Goal: Task Accomplishment & Management: Manage account settings

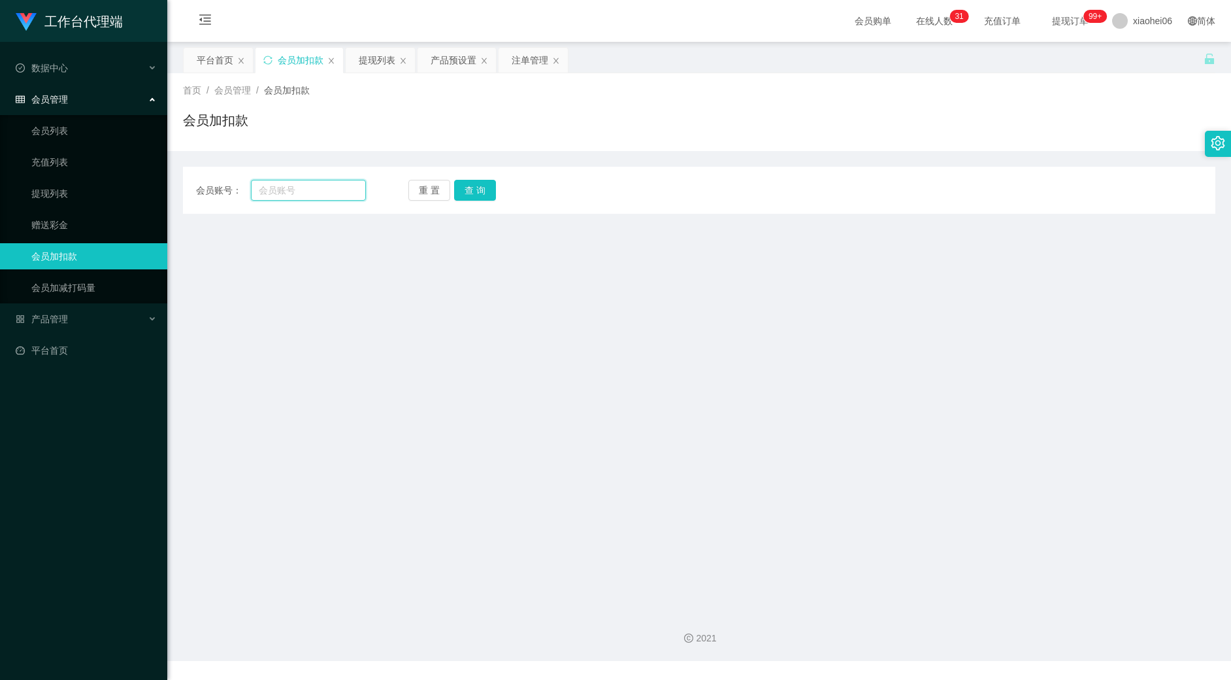
click at [302, 189] on input "text" at bounding box center [308, 190] width 115 height 21
paste input "90893963"
type input "90893963"
click at [492, 189] on button "查 询" at bounding box center [475, 190] width 42 height 21
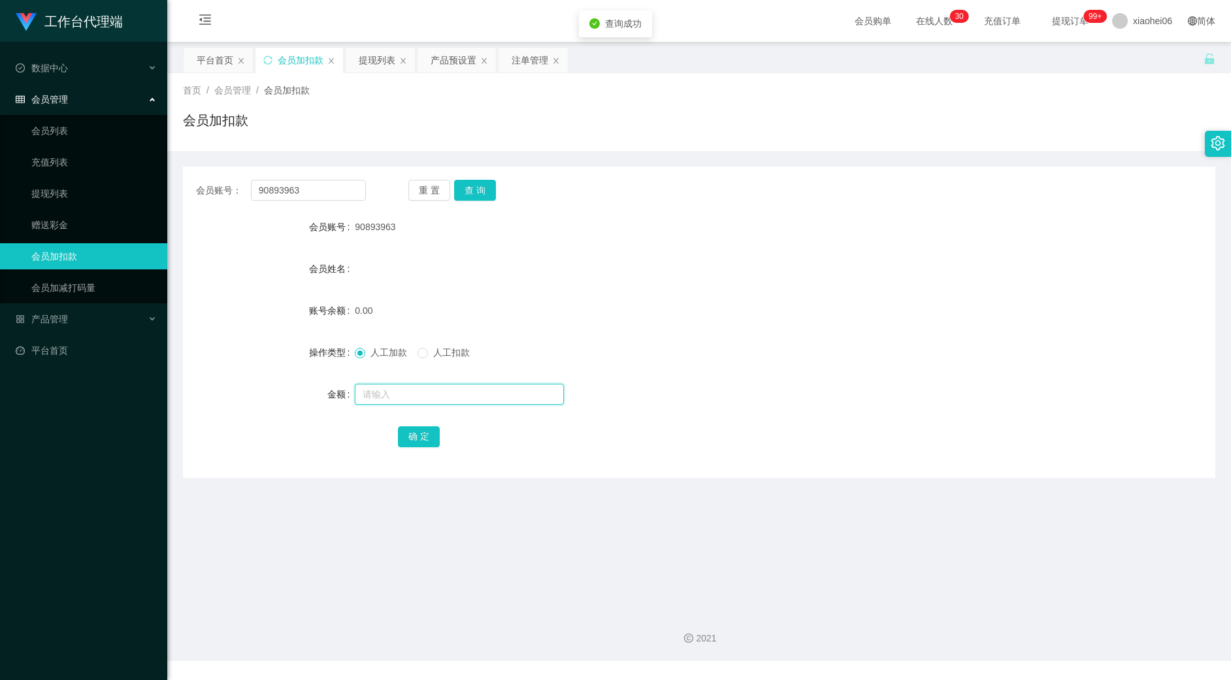
click at [405, 388] on input "text" at bounding box center [459, 394] width 209 height 21
type input "100"
click at [411, 432] on button "确 定" at bounding box center [419, 436] width 42 height 21
drag, startPoint x: 754, startPoint y: 246, endPoint x: 905, endPoint y: 160, distance: 173.6
click at [756, 246] on form "会员账号 90893963 会员姓名 账号余额 100.00 操作类型 人工加款 人工扣款 金额 确 定" at bounding box center [699, 331] width 1033 height 235
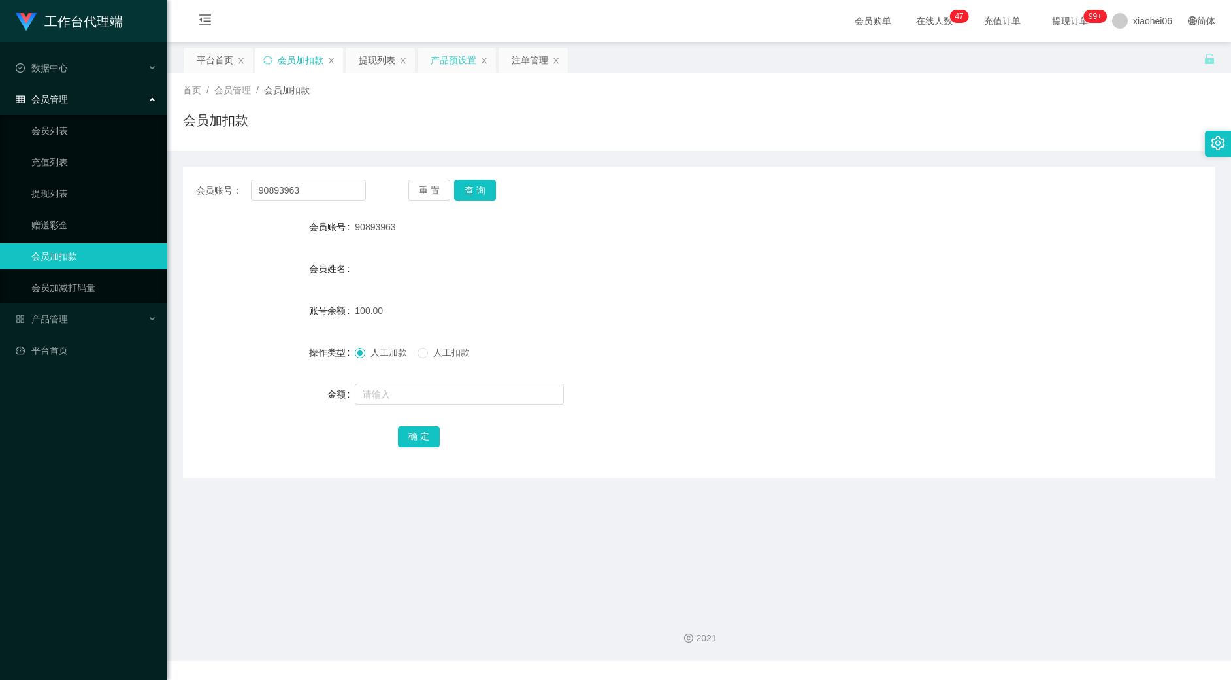
click at [452, 58] on div "产品预设置" at bounding box center [454, 60] width 46 height 25
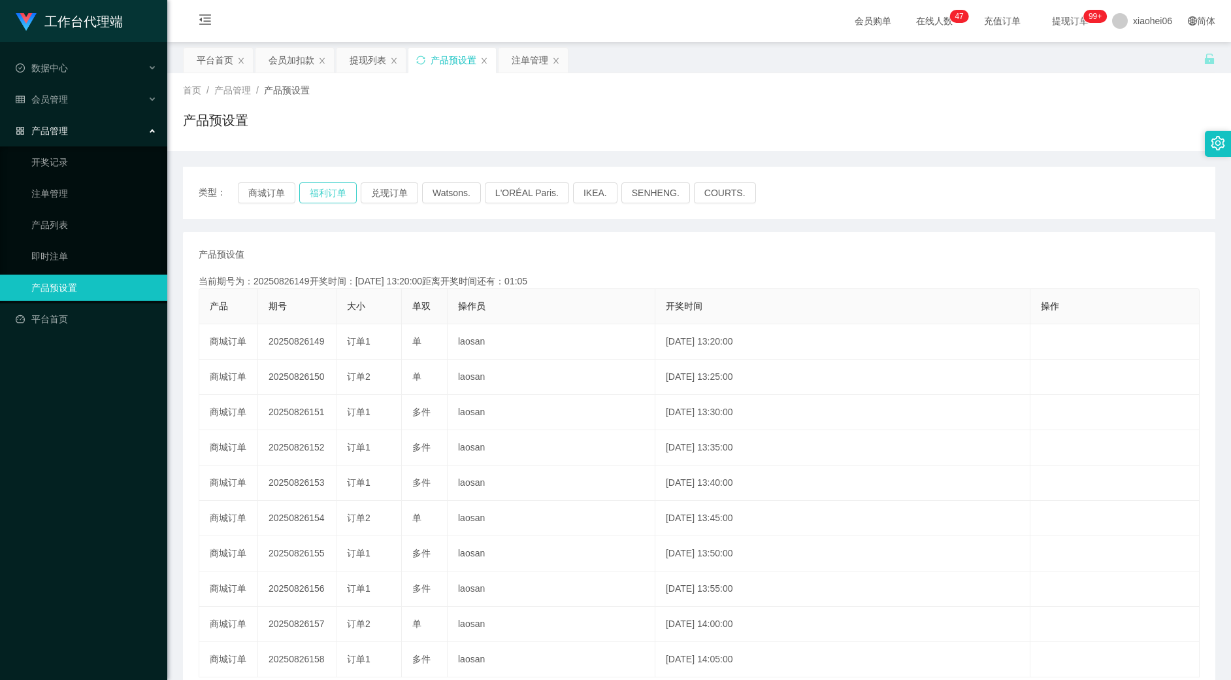
click at [322, 191] on button "福利订单" at bounding box center [328, 192] width 58 height 21
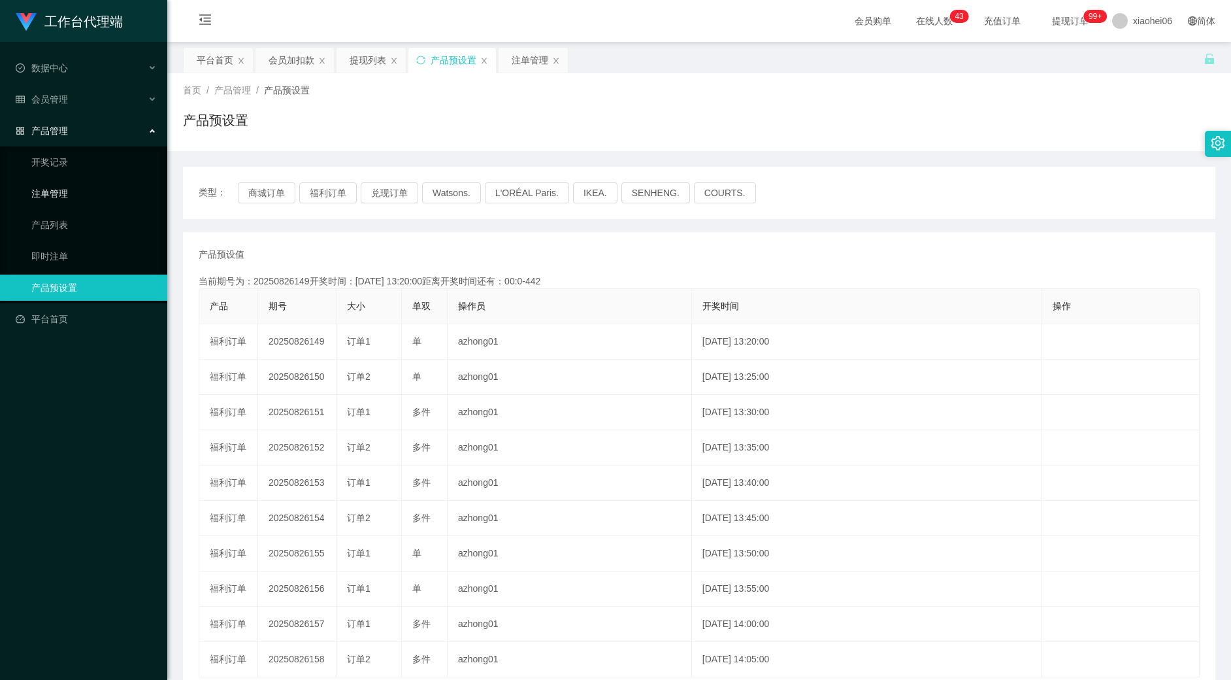
click at [64, 186] on link "注单管理" at bounding box center [94, 193] width 126 height 26
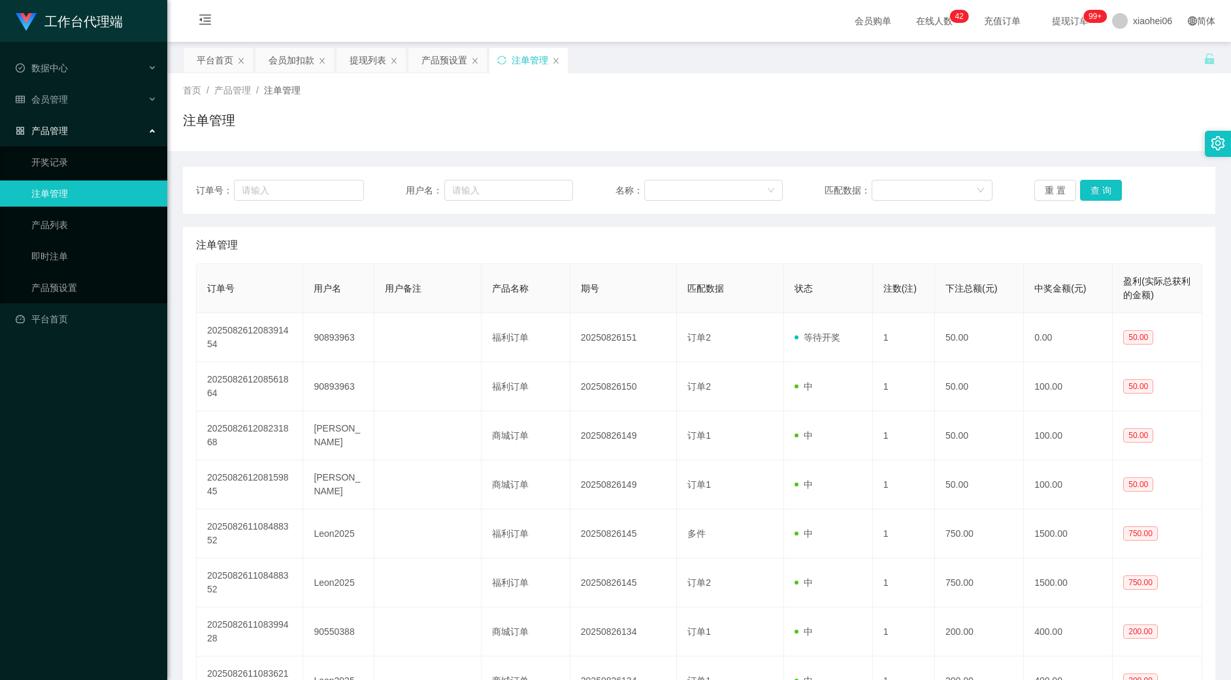
click at [587, 100] on div "首页 / 产品管理 / 注单管理 / 注单管理" at bounding box center [699, 112] width 1033 height 57
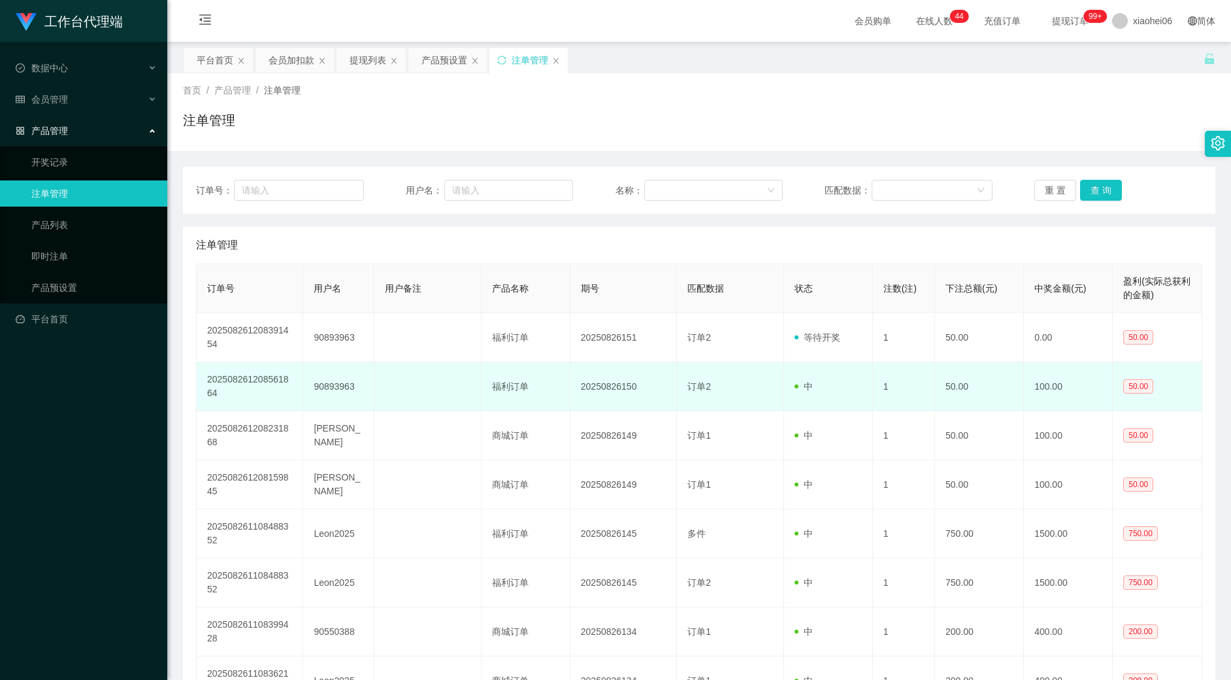
click at [333, 380] on td "90893963" at bounding box center [338, 386] width 71 height 49
copy td "90893963"
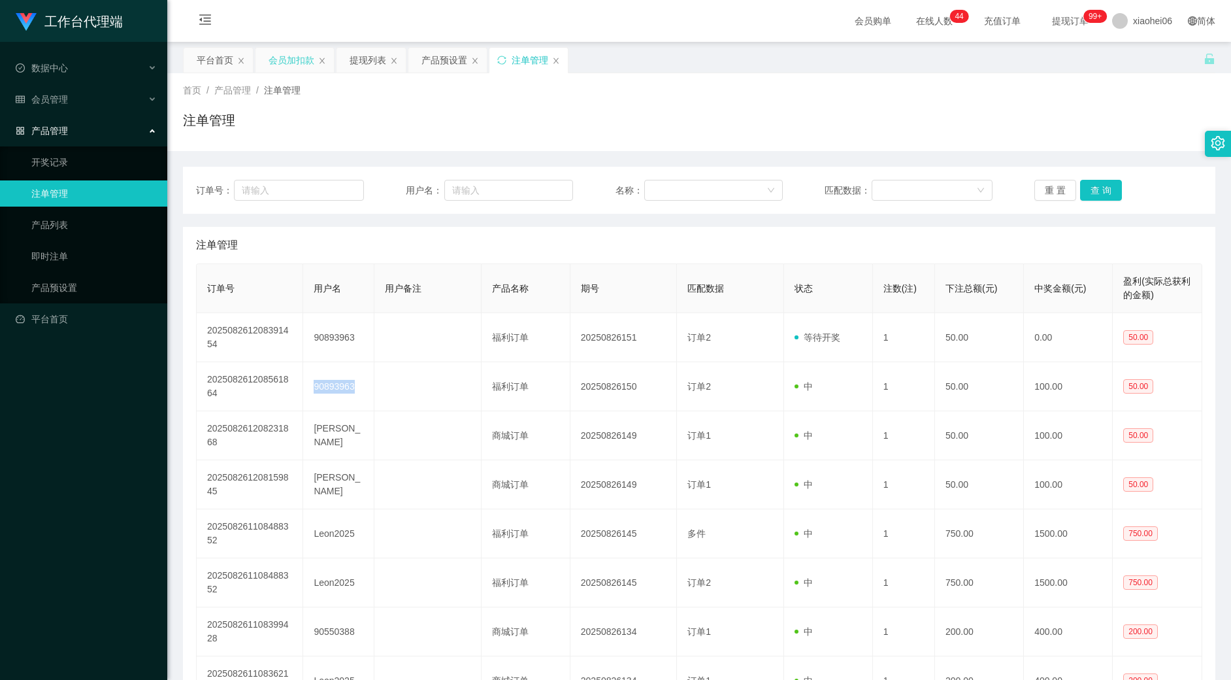
click at [292, 59] on div "会员加扣款" at bounding box center [292, 60] width 46 height 25
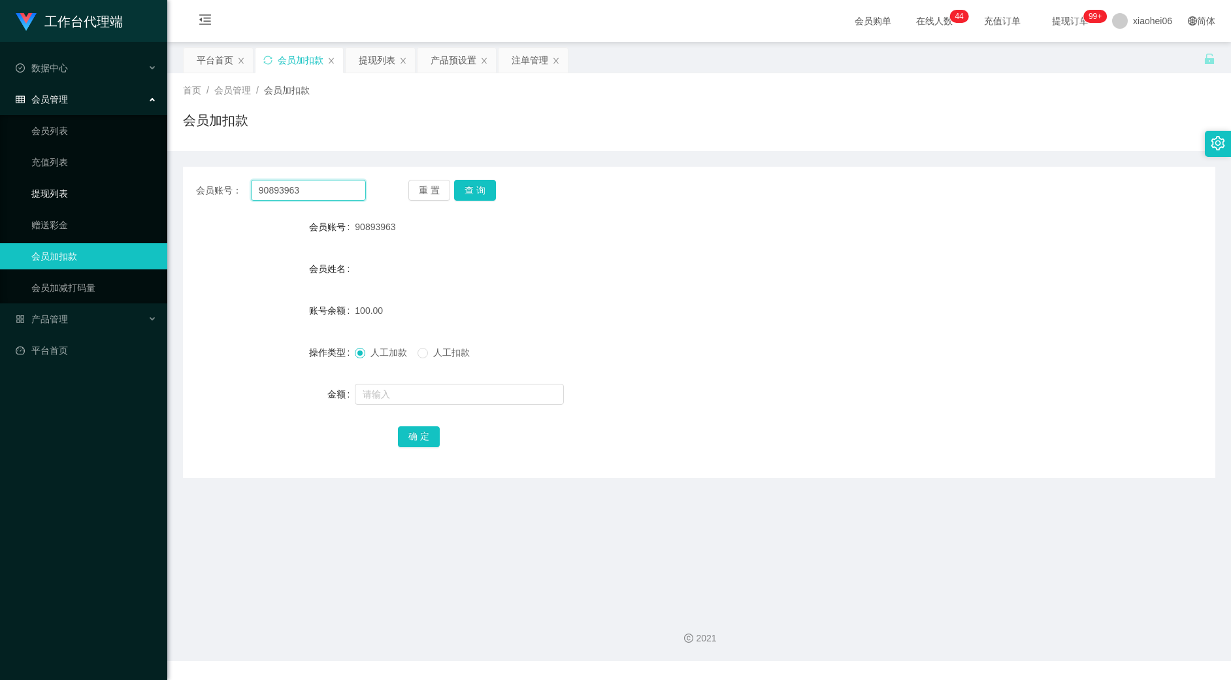
drag, startPoint x: 327, startPoint y: 186, endPoint x: 158, endPoint y: 186, distance: 169.3
click at [158, 186] on section "工作台代理端 数据中心 会员管理 会员列表 充值列表 提现列表 赠送彩金 会员加扣款 会员加减打码量 产品管理 开奖记录 注单管理 产品列表 即时注单 产品预…" at bounding box center [615, 330] width 1231 height 661
drag, startPoint x: 487, startPoint y: 192, endPoint x: 475, endPoint y: 194, distance: 12.7
click at [487, 192] on button "查 询" at bounding box center [475, 190] width 42 height 21
click at [723, 259] on div "会员姓名" at bounding box center [699, 269] width 1033 height 26
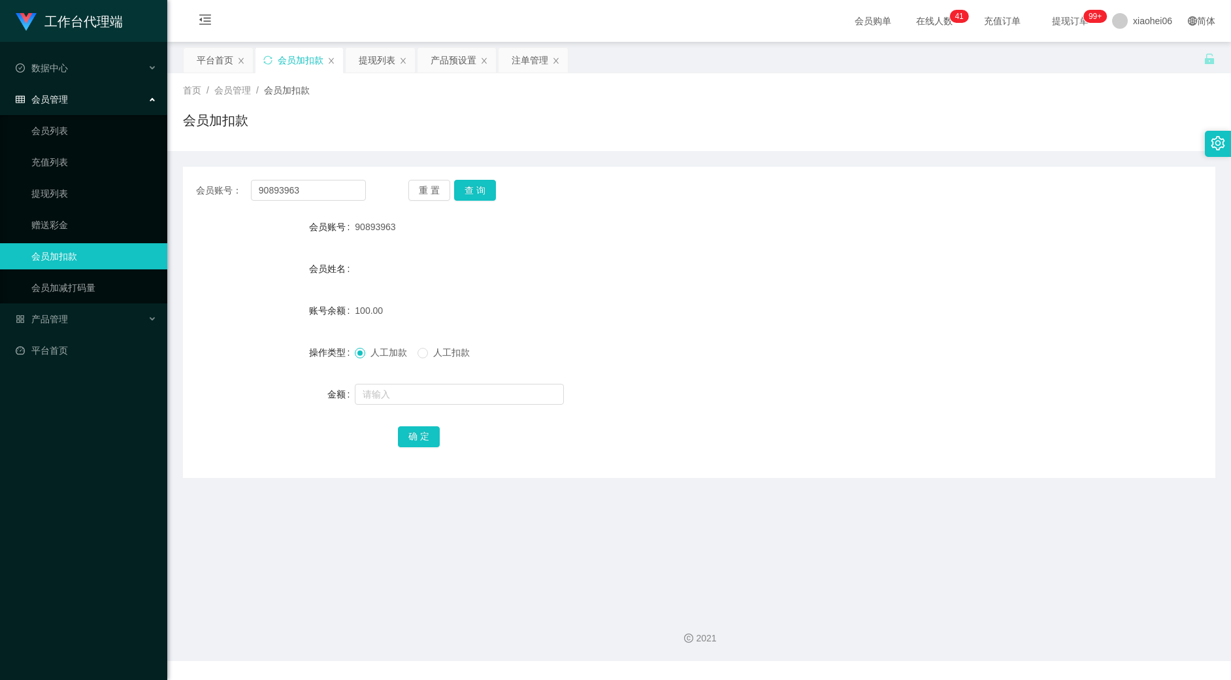
click at [626, 277] on div "会员姓名" at bounding box center [699, 269] width 1033 height 26
drag, startPoint x: 246, startPoint y: 188, endPoint x: 163, endPoint y: 186, distance: 83.7
click at [120, 186] on section "工作台代理端 数据中心 会员管理 会员列表 充值列表 提现列表 赠送彩金 会员加扣款 会员加减打码量 产品管理 开奖记录 注单管理 产品列表 即时注单 产品预…" at bounding box center [615, 330] width 1231 height 661
click at [469, 183] on button "查 询" at bounding box center [475, 190] width 42 height 21
click at [622, 269] on div "会员姓名" at bounding box center [699, 269] width 1033 height 26
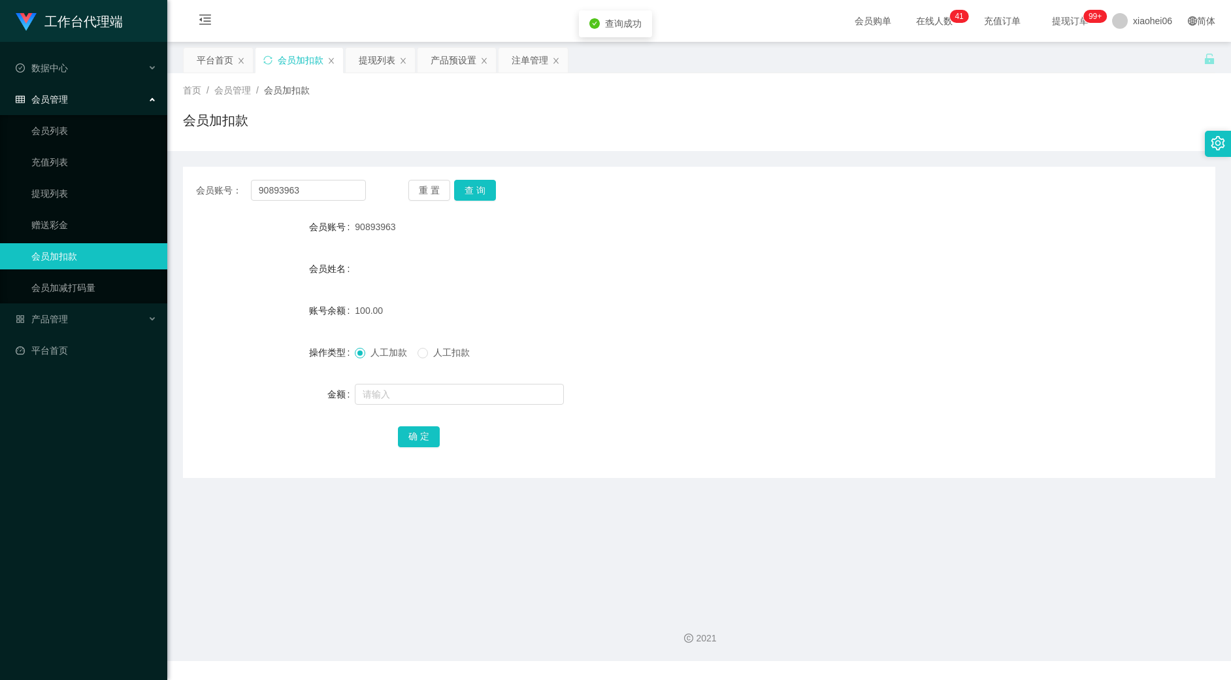
click at [495, 186] on div "重 置 查 询" at bounding box center [494, 190] width 170 height 21
click at [486, 188] on button "查 询" at bounding box center [475, 190] width 42 height 21
click at [456, 192] on button "查 询" at bounding box center [475, 190] width 42 height 21
click at [473, 190] on button "查 询" at bounding box center [475, 190] width 42 height 21
click at [474, 257] on div "会员姓名" at bounding box center [699, 269] width 1033 height 26
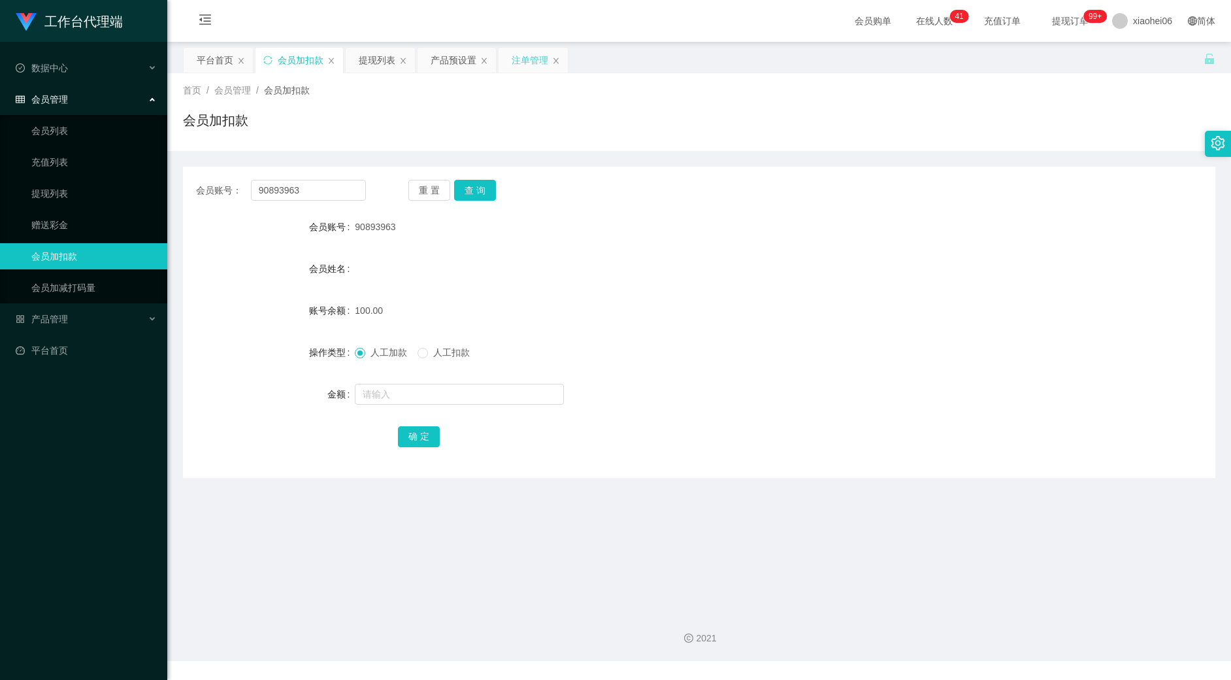
click at [531, 59] on div "注单管理" at bounding box center [530, 60] width 37 height 25
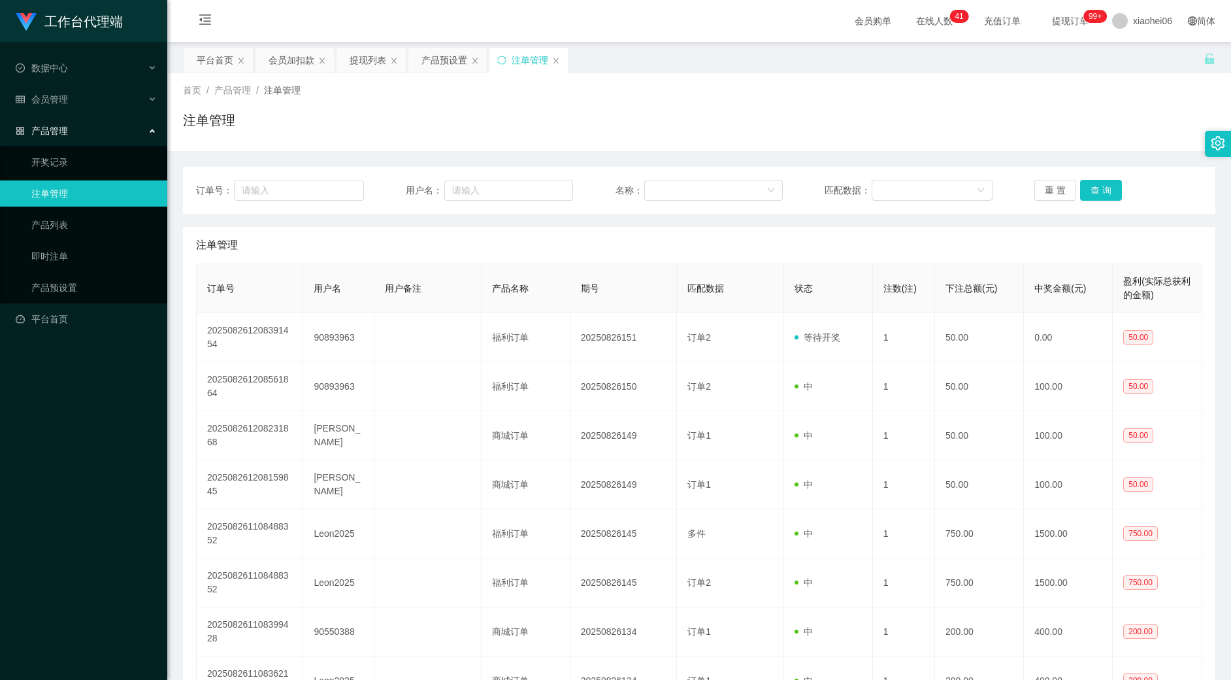
click at [709, 133] on div "注单管理" at bounding box center [699, 125] width 1033 height 30
click at [642, 105] on div "首页 / 产品管理 / 注单管理 / 注单管理" at bounding box center [699, 112] width 1033 height 57
click at [475, 126] on div "注单管理" at bounding box center [699, 125] width 1033 height 30
click at [519, 98] on div "首页 / 产品管理 / 注单管理 / 注单管理" at bounding box center [699, 112] width 1033 height 57
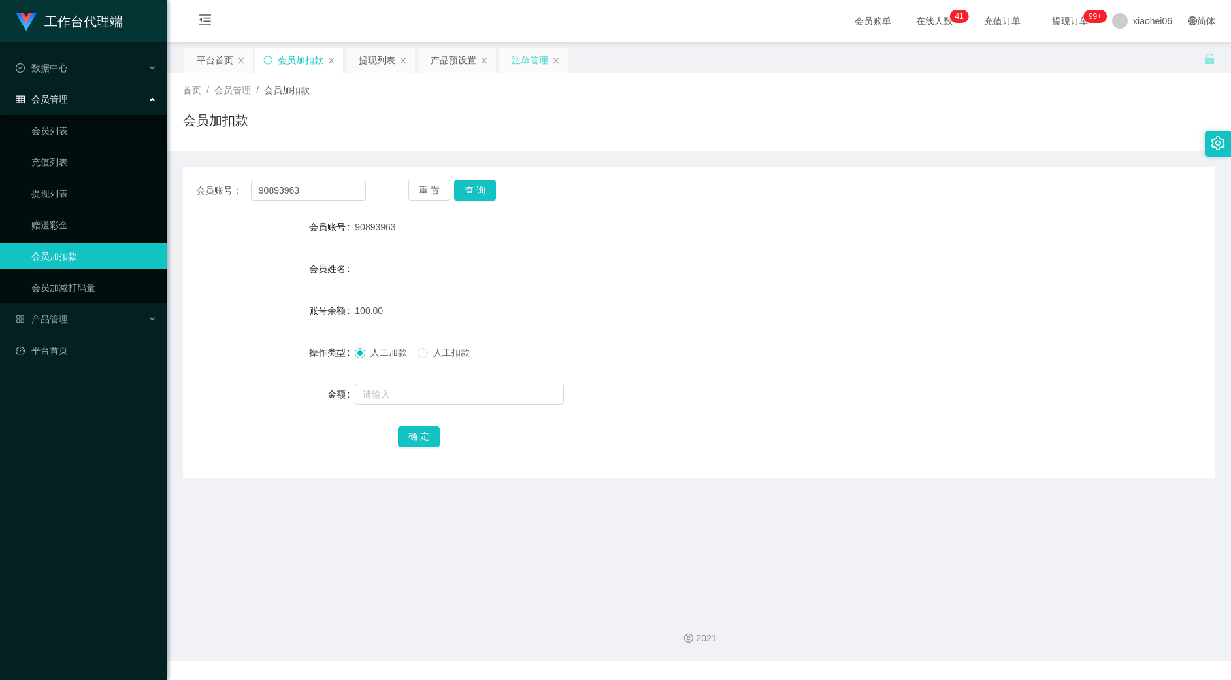
click at [522, 56] on div "注单管理" at bounding box center [530, 60] width 37 height 25
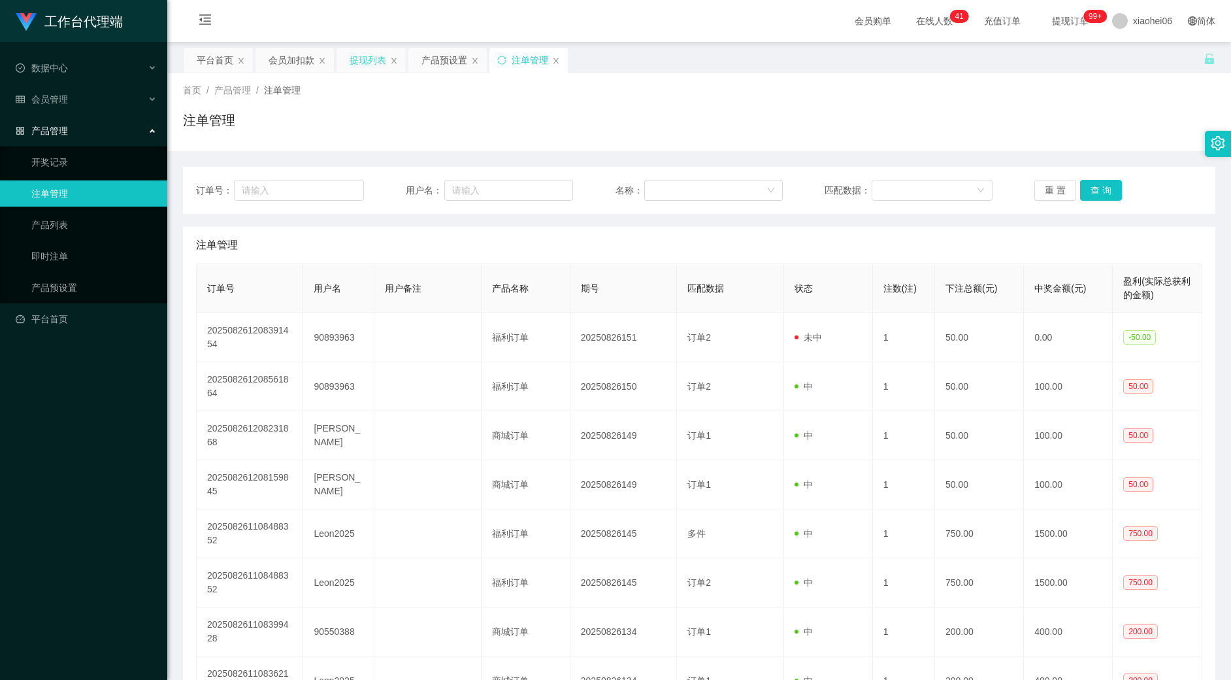
click at [372, 58] on div "提现列表" at bounding box center [368, 60] width 37 height 25
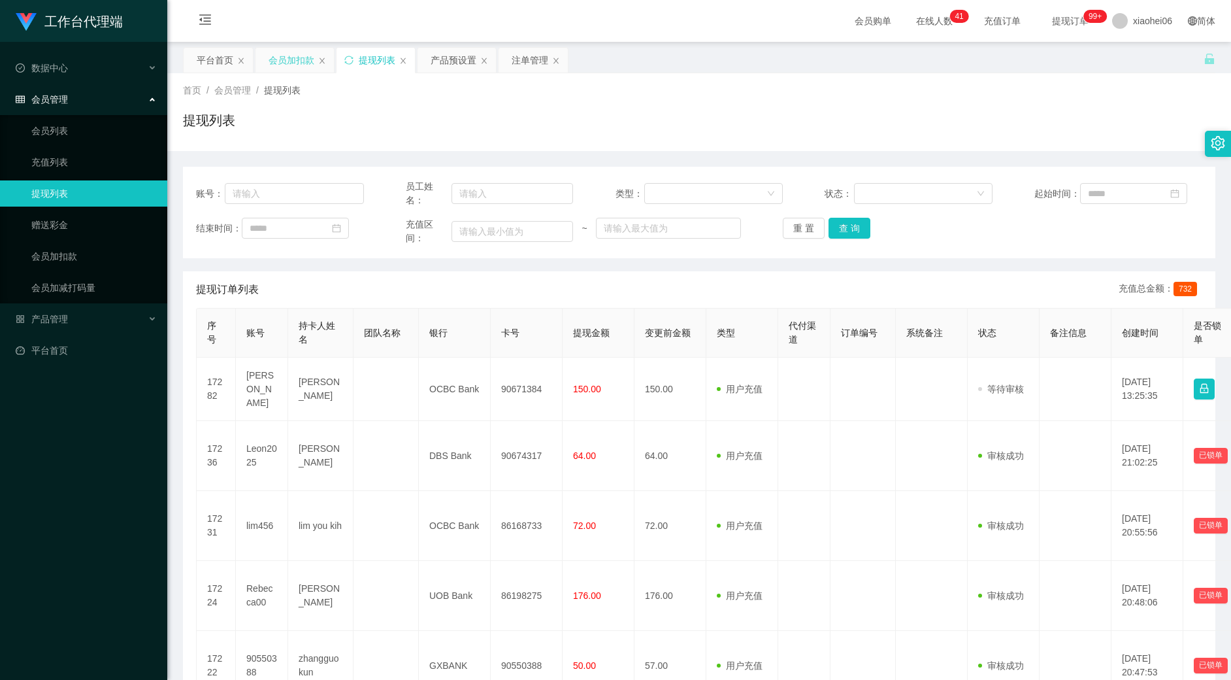
click at [293, 61] on div "会员加扣款" at bounding box center [292, 60] width 46 height 25
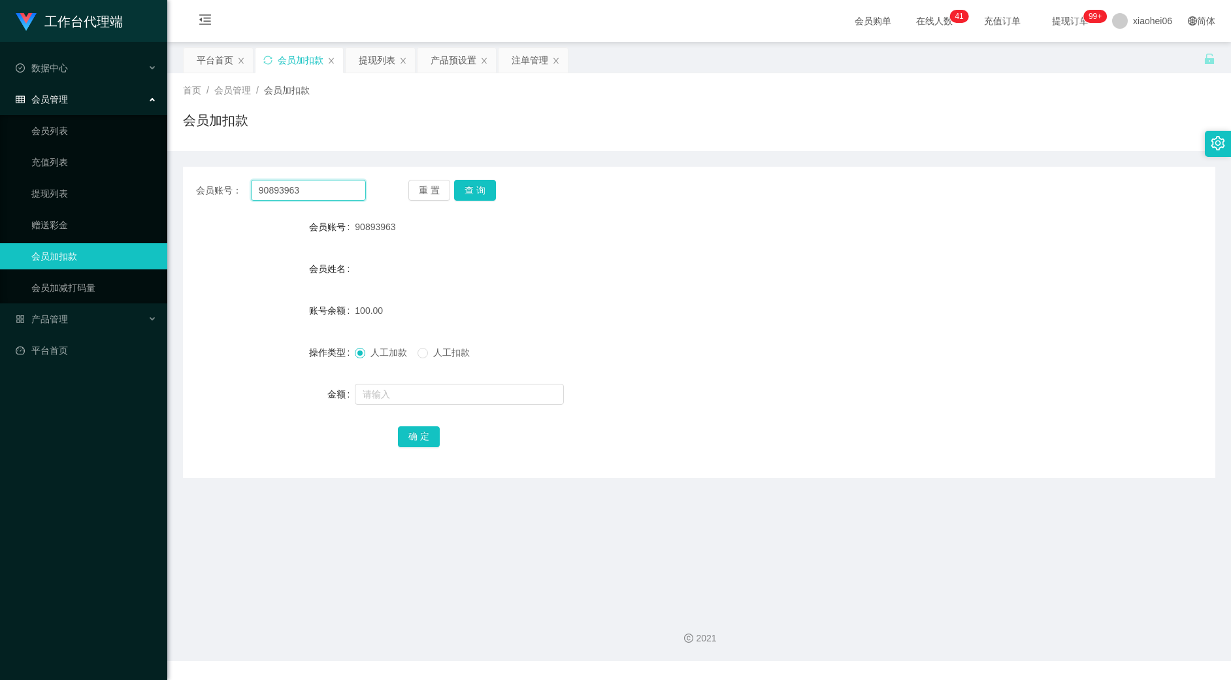
click at [325, 193] on input "90893963" at bounding box center [308, 190] width 115 height 21
click at [482, 191] on button "查 询" at bounding box center [475, 190] width 42 height 21
click at [427, 390] on input "text" at bounding box center [459, 394] width 209 height 21
type input "50"
click at [429, 429] on button "确 定" at bounding box center [419, 436] width 42 height 21
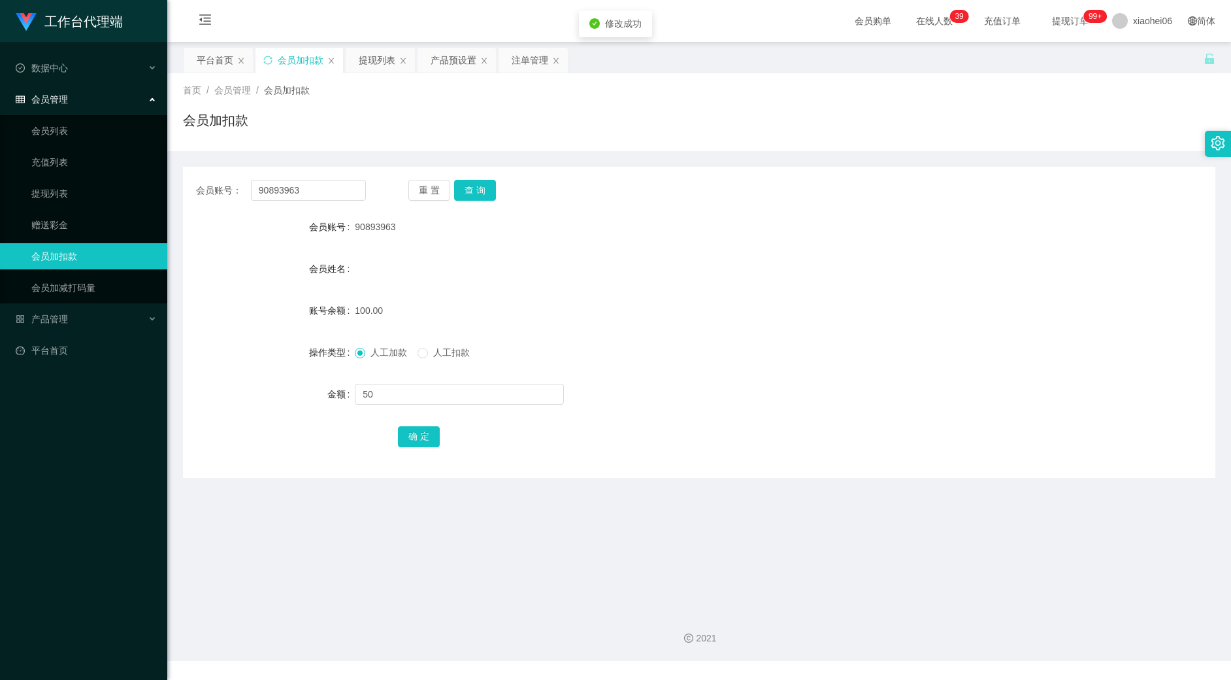
click at [733, 246] on form "会员账号 90893963 会员姓名 账号余额 100.00 操作类型 人工加款 人工扣款 金额 50 确 定" at bounding box center [699, 331] width 1033 height 235
click at [464, 196] on button "查 询" at bounding box center [475, 190] width 42 height 21
drag, startPoint x: 652, startPoint y: 267, endPoint x: 1021, endPoint y: 1, distance: 455.2
click at [652, 267] on div "会员姓名" at bounding box center [699, 269] width 1033 height 26
click at [680, 161] on div "会员账号： 90893963 重 置 查 询 会员账号 90893963 会员姓名 账号余额 150.00 操作类型 人工加款 人工扣款 金额 确 定" at bounding box center [699, 314] width 1033 height 327
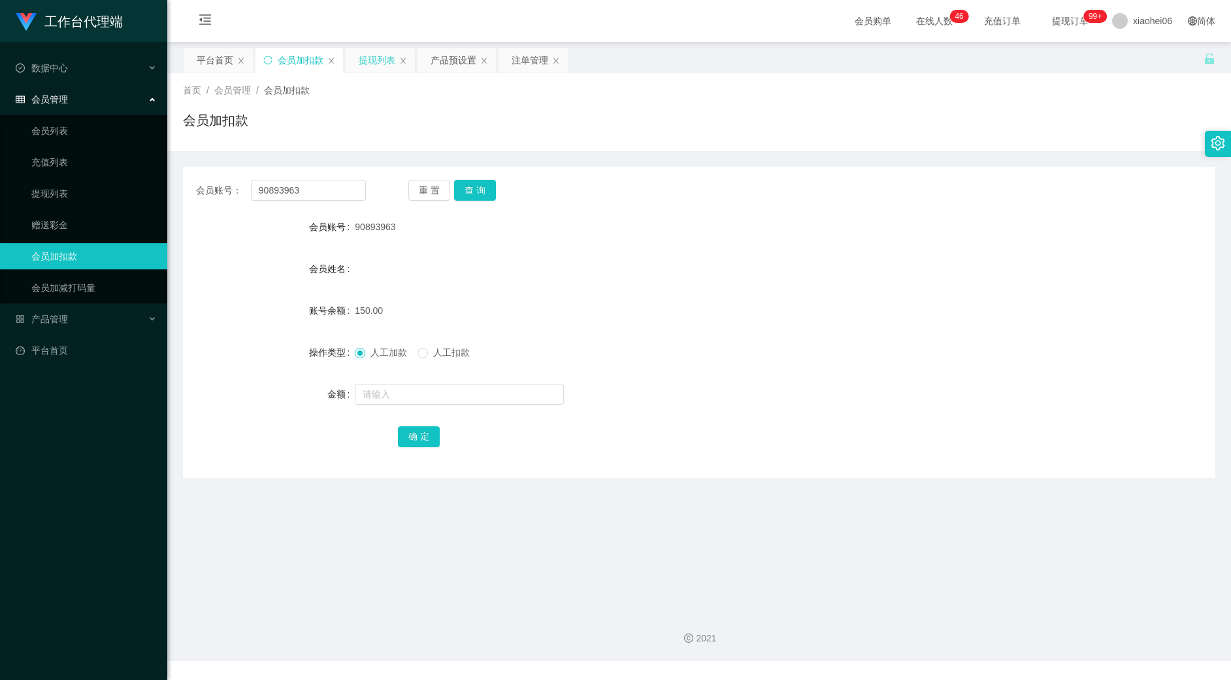
click at [380, 55] on div "提现列表" at bounding box center [377, 60] width 37 height 25
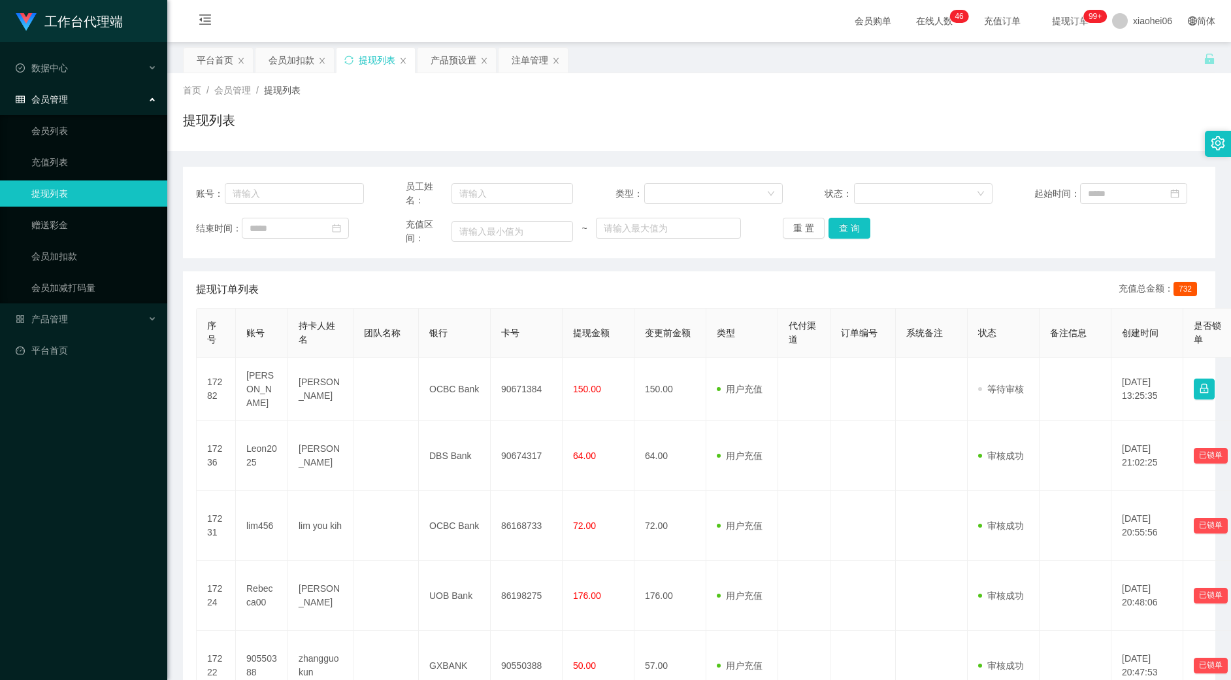
click at [714, 124] on div "提现列表" at bounding box center [699, 125] width 1033 height 30
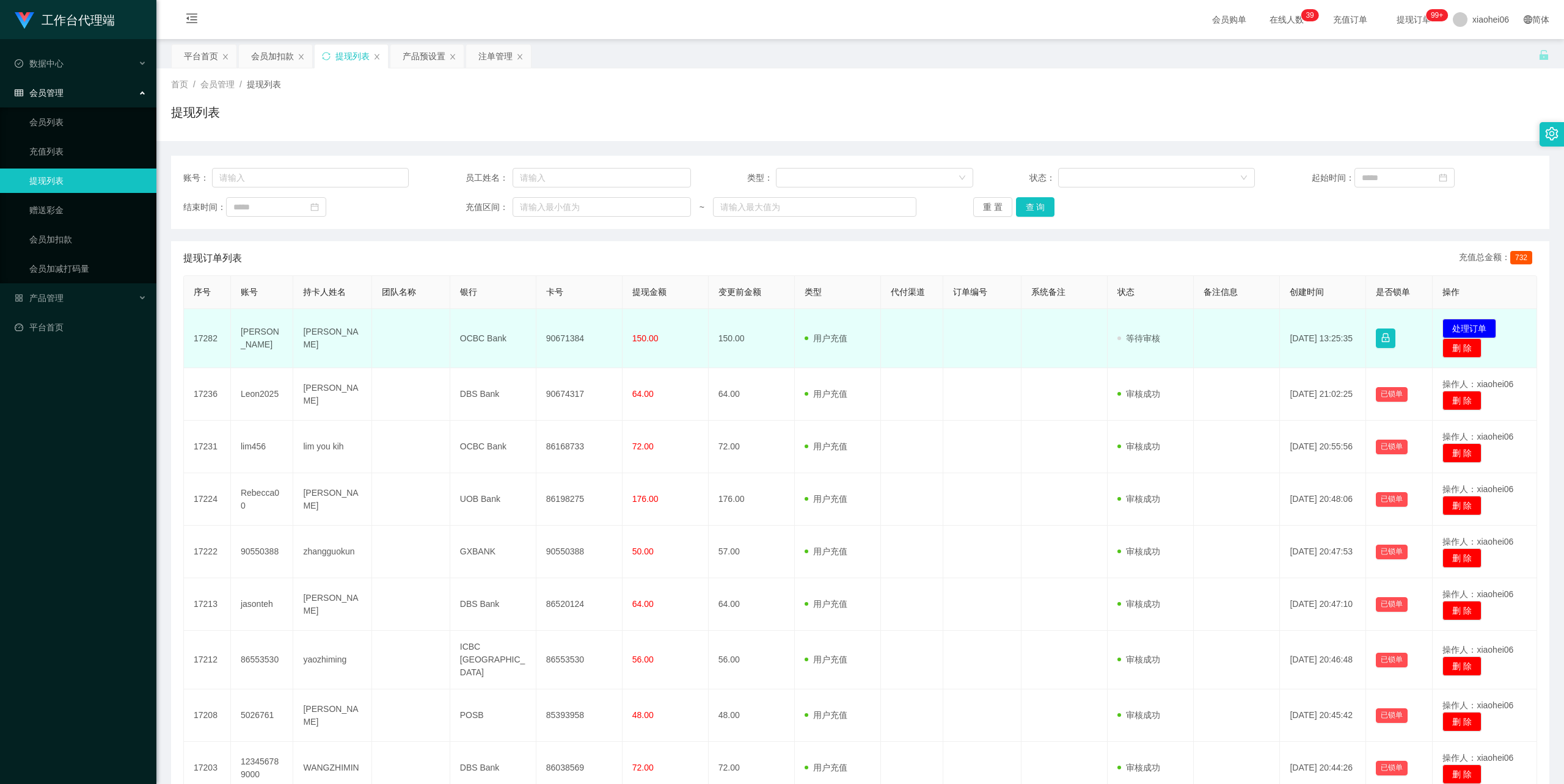
click at [325, 338] on td "DANIELLE BERGONIO" at bounding box center [333, 338] width 79 height 59
click at [325, 337] on td "DANIELLE BERGONIO" at bounding box center [333, 338] width 79 height 59
copy td "DANIELLE BERGONIO"
click at [569, 342] on td "90671384" at bounding box center [580, 338] width 86 height 59
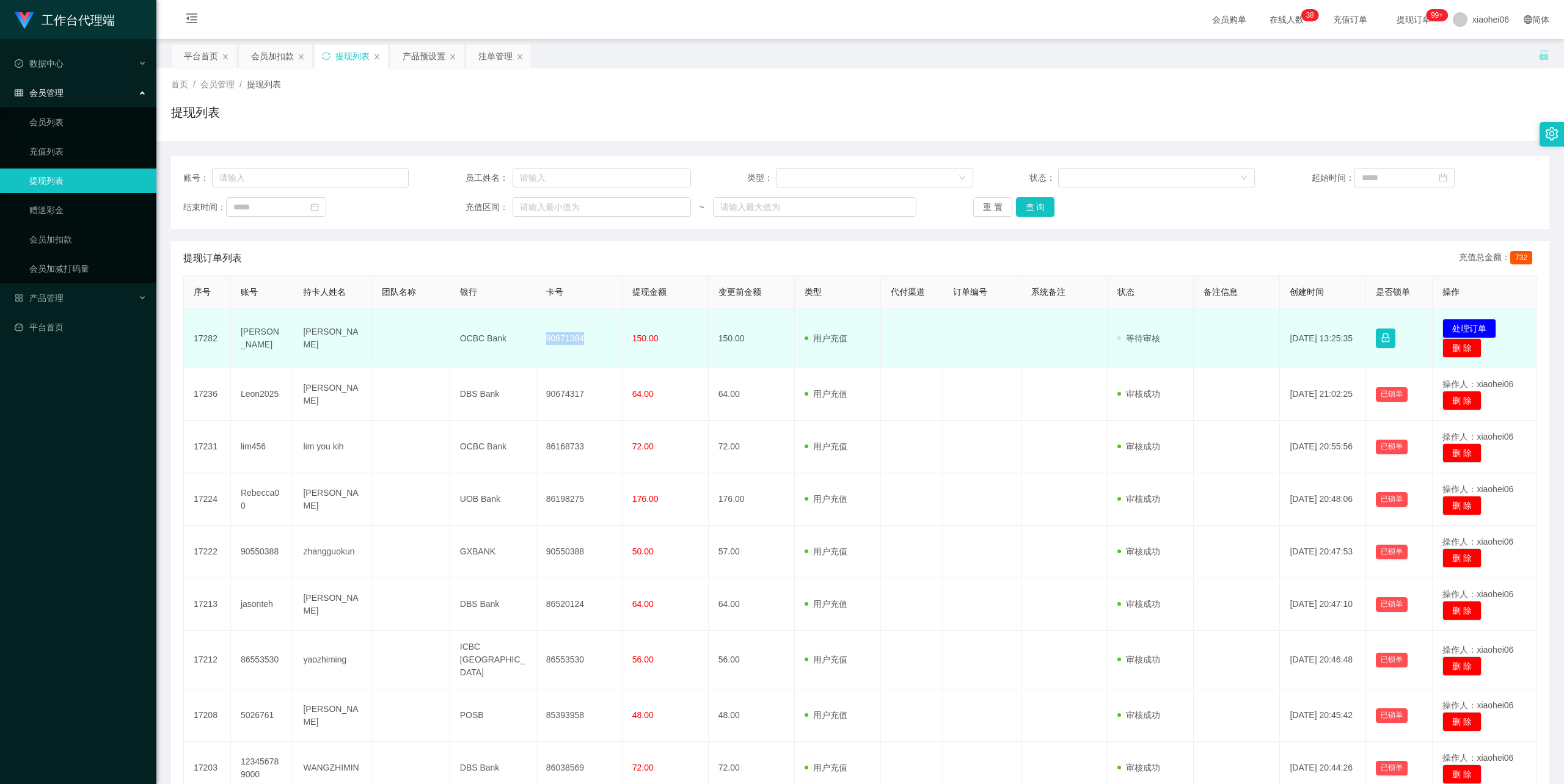
click at [569, 342] on td "90671384" at bounding box center [580, 338] width 86 height 59
copy td "90671384"
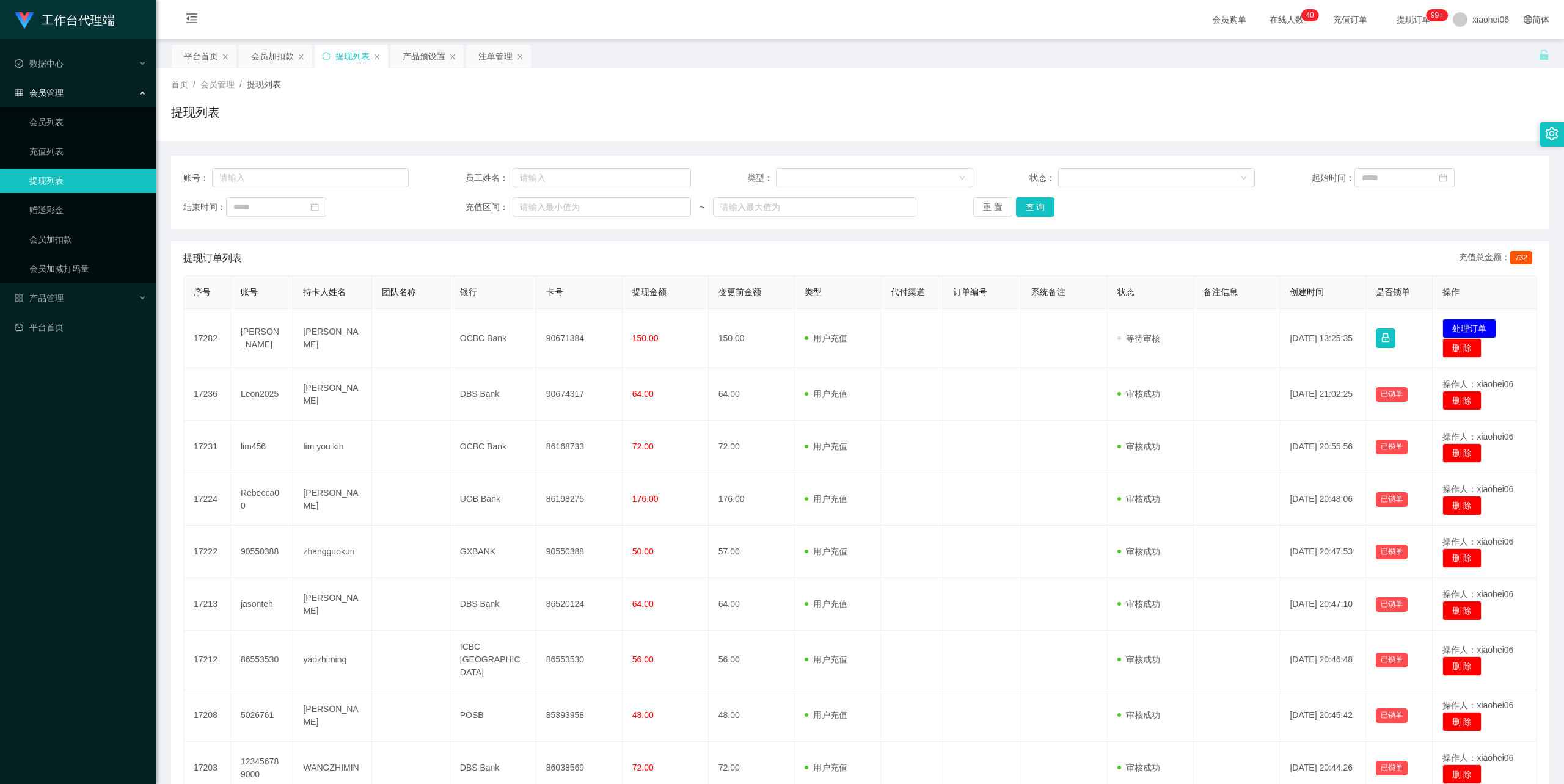
click at [782, 102] on div "首页 / 会员管理 / 提现列表 / 提现列表" at bounding box center [860, 105] width 1379 height 53
click at [274, 62] on div "会员加扣款" at bounding box center [273, 56] width 43 height 23
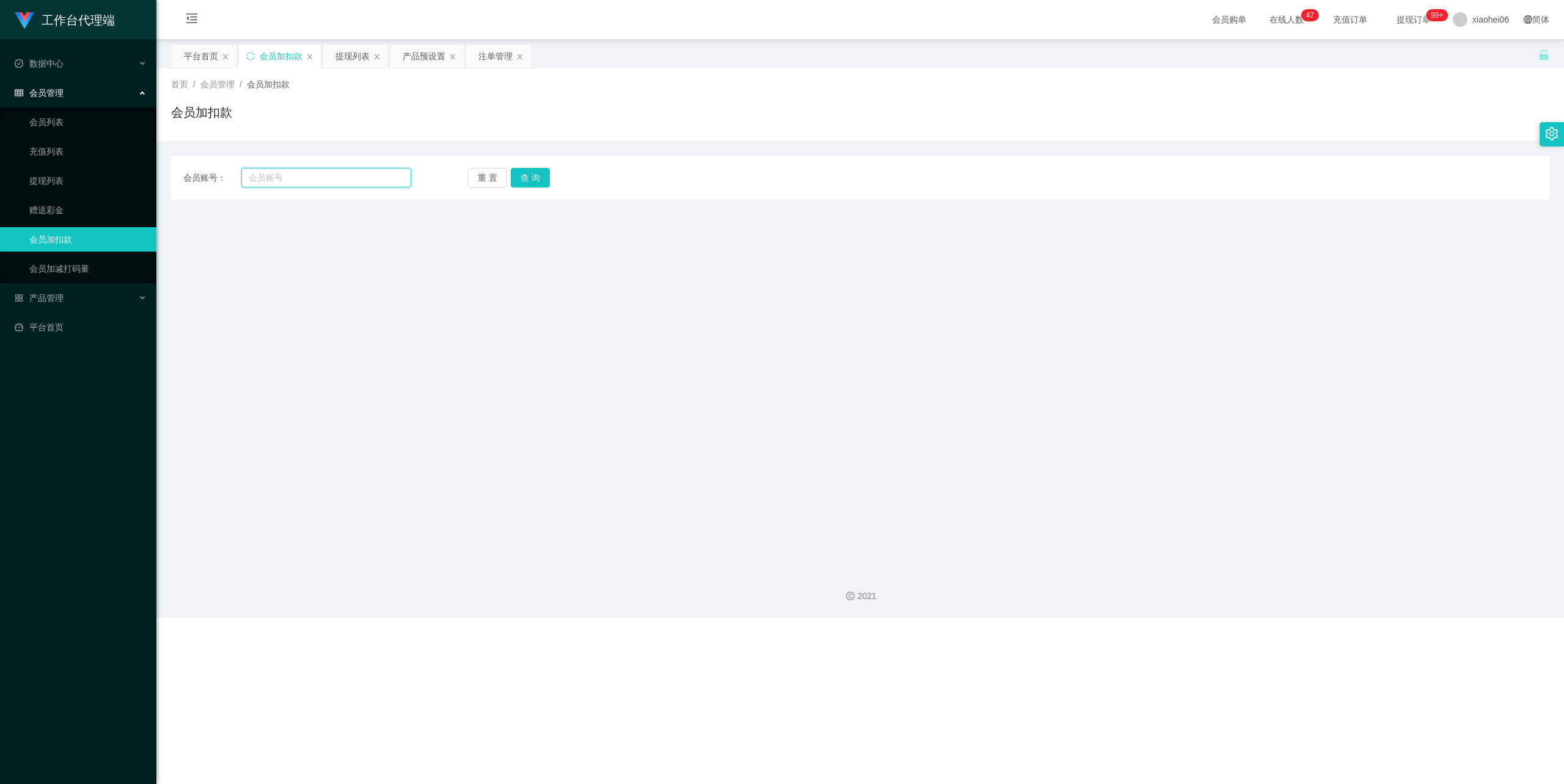
click at [314, 177] on input "text" at bounding box center [326, 178] width 170 height 20
paste input "Leonard6979"
type input "Leonard6979"
drag, startPoint x: 530, startPoint y: 178, endPoint x: 494, endPoint y: 184, distance: 36.5
click at [530, 178] on button "查 询" at bounding box center [530, 178] width 39 height 20
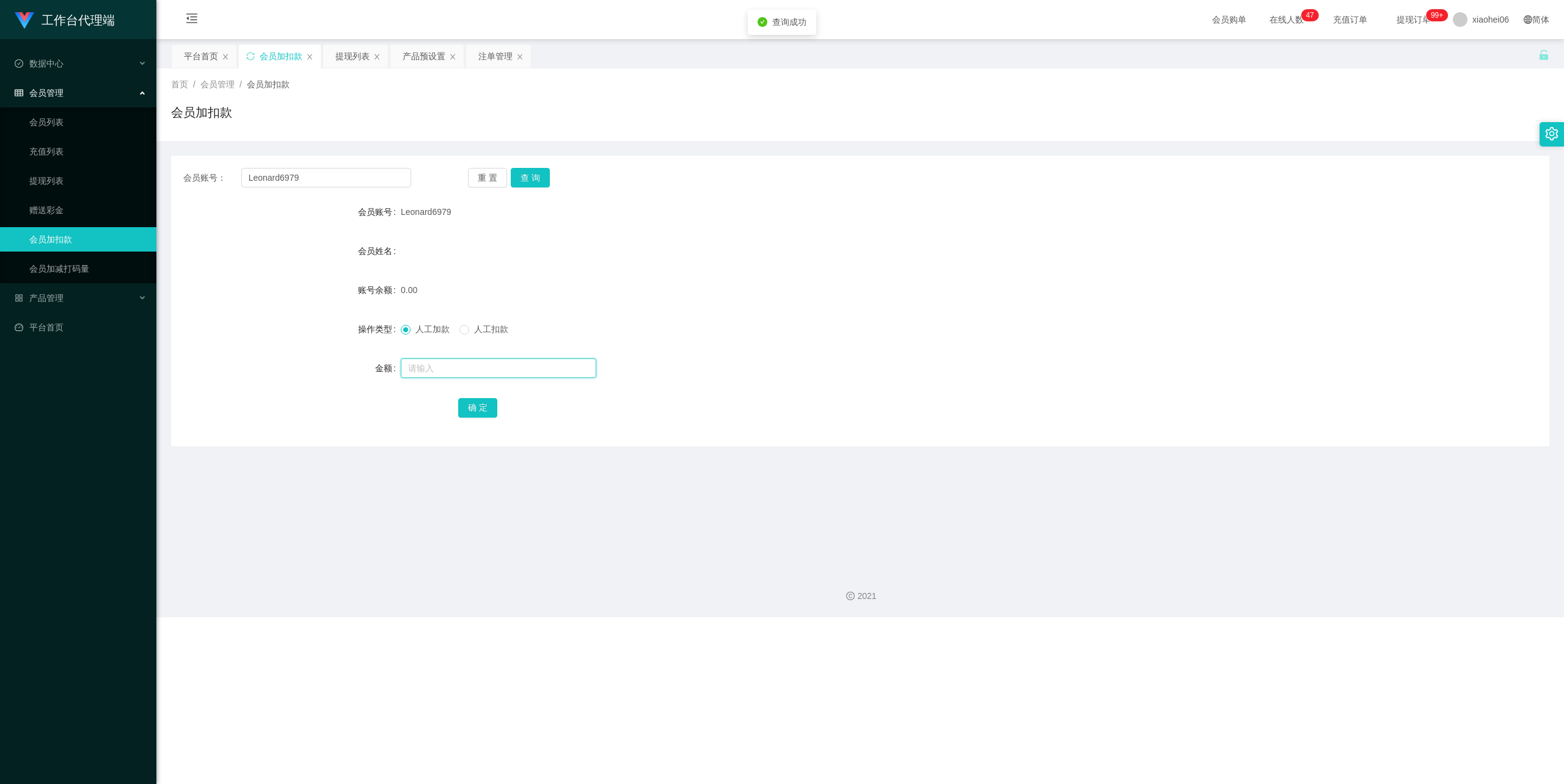
click at [468, 363] on input "text" at bounding box center [498, 368] width 195 height 20
type input "100"
click at [481, 402] on button "确 定" at bounding box center [478, 407] width 39 height 20
click at [941, 293] on div "100.00" at bounding box center [803, 290] width 804 height 24
click at [413, 59] on div "产品预设置" at bounding box center [424, 56] width 43 height 23
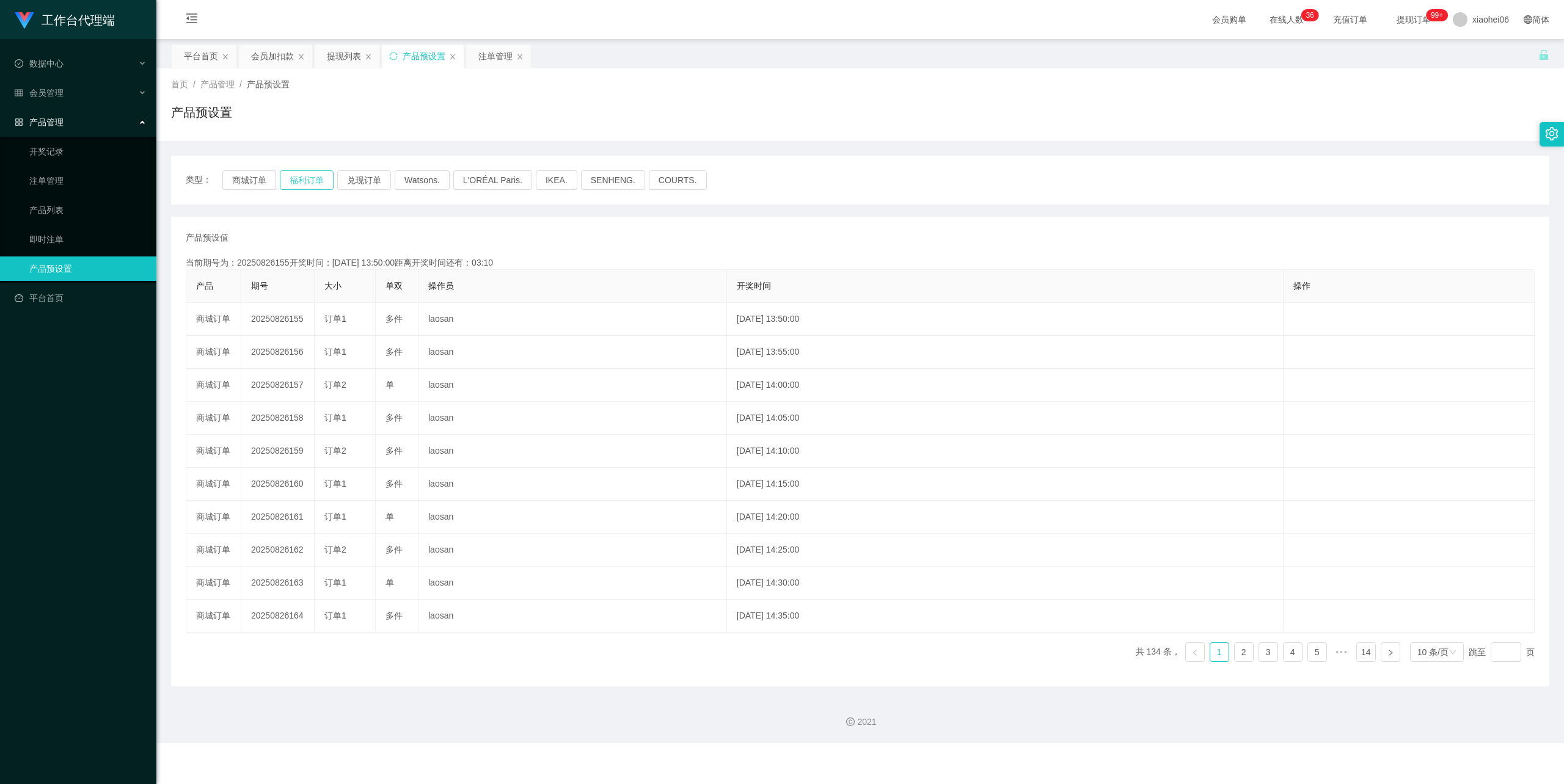
click at [306, 180] on button "福利订单" at bounding box center [307, 179] width 54 height 20
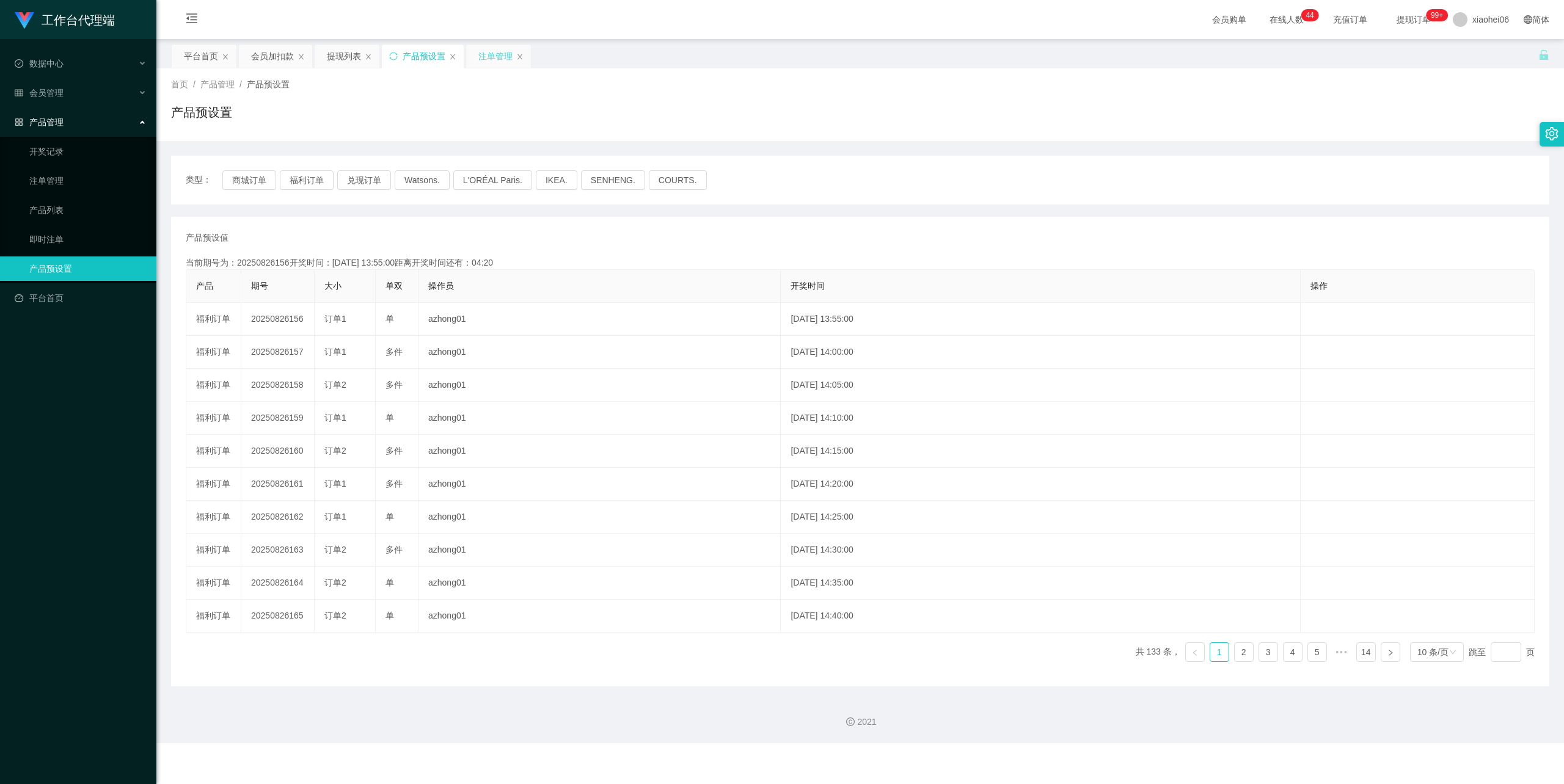
click at [492, 57] on div "注单管理" at bounding box center [495, 56] width 35 height 23
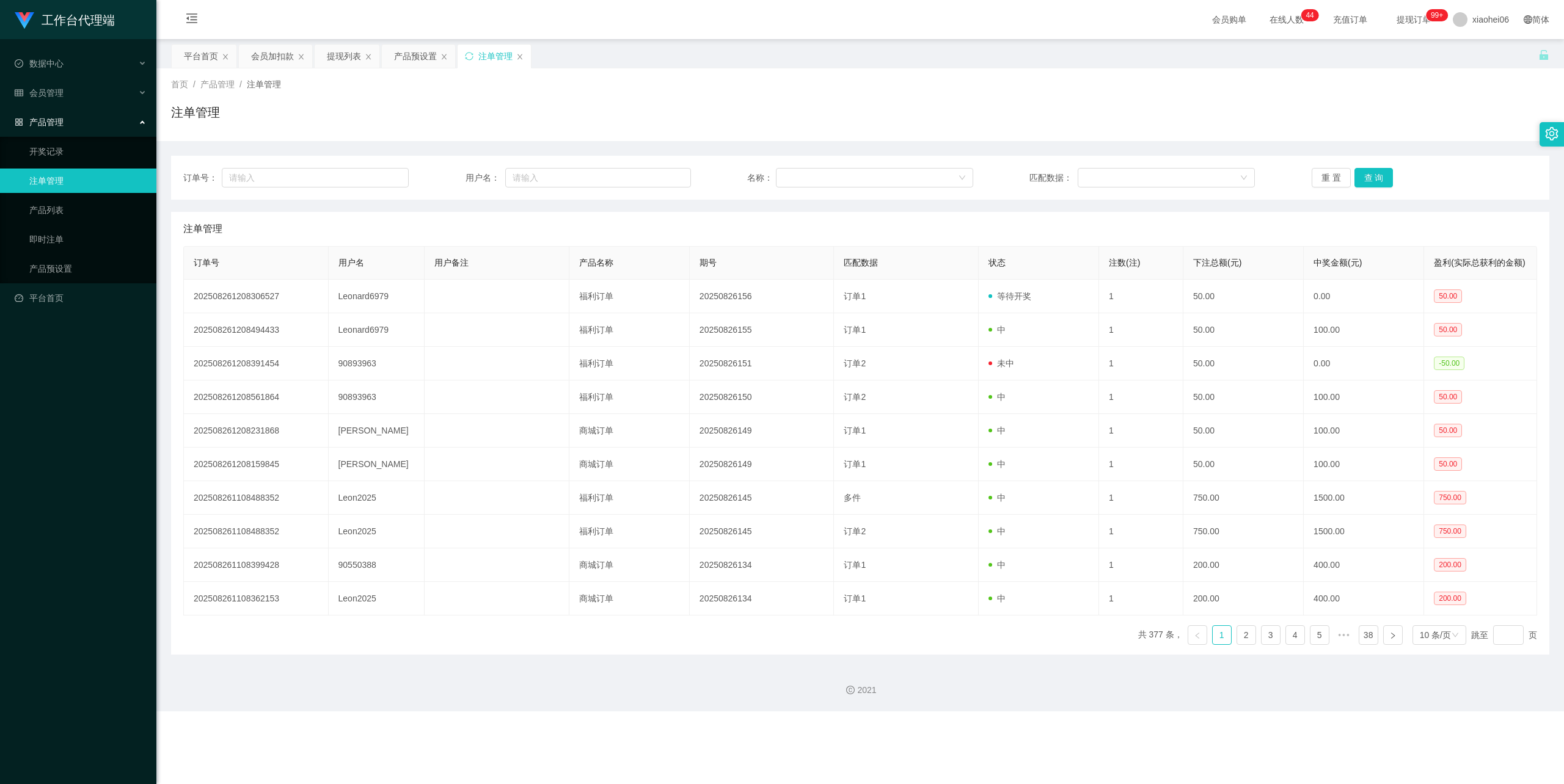
click at [689, 83] on div "首页 / 产品管理 / 注单管理 /" at bounding box center [860, 85] width 1379 height 13
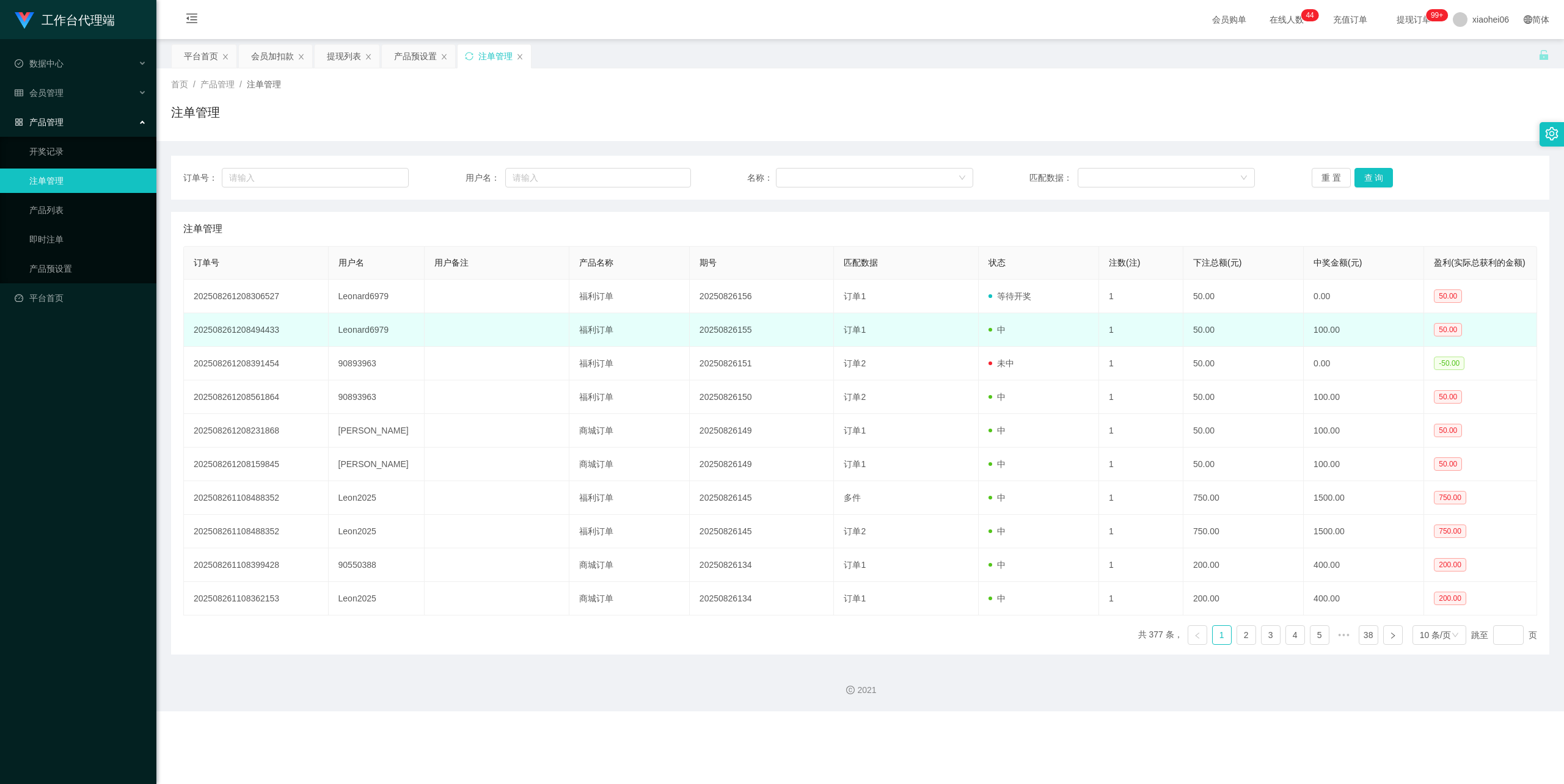
click at [374, 340] on td "Leonard6979" at bounding box center [377, 330] width 96 height 34
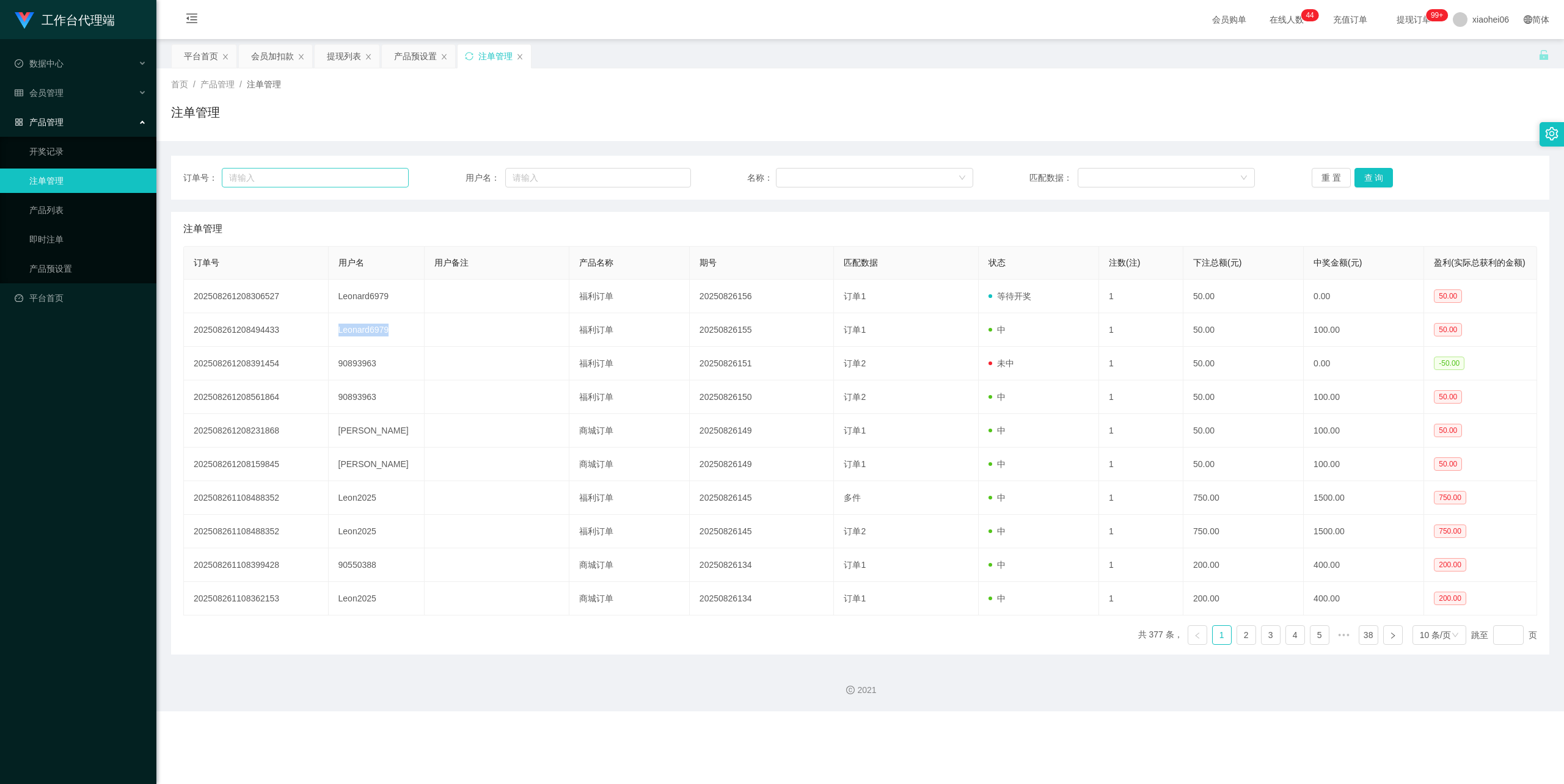
copy td "Leonard6979"
click at [283, 59] on div "会员加扣款" at bounding box center [273, 56] width 43 height 23
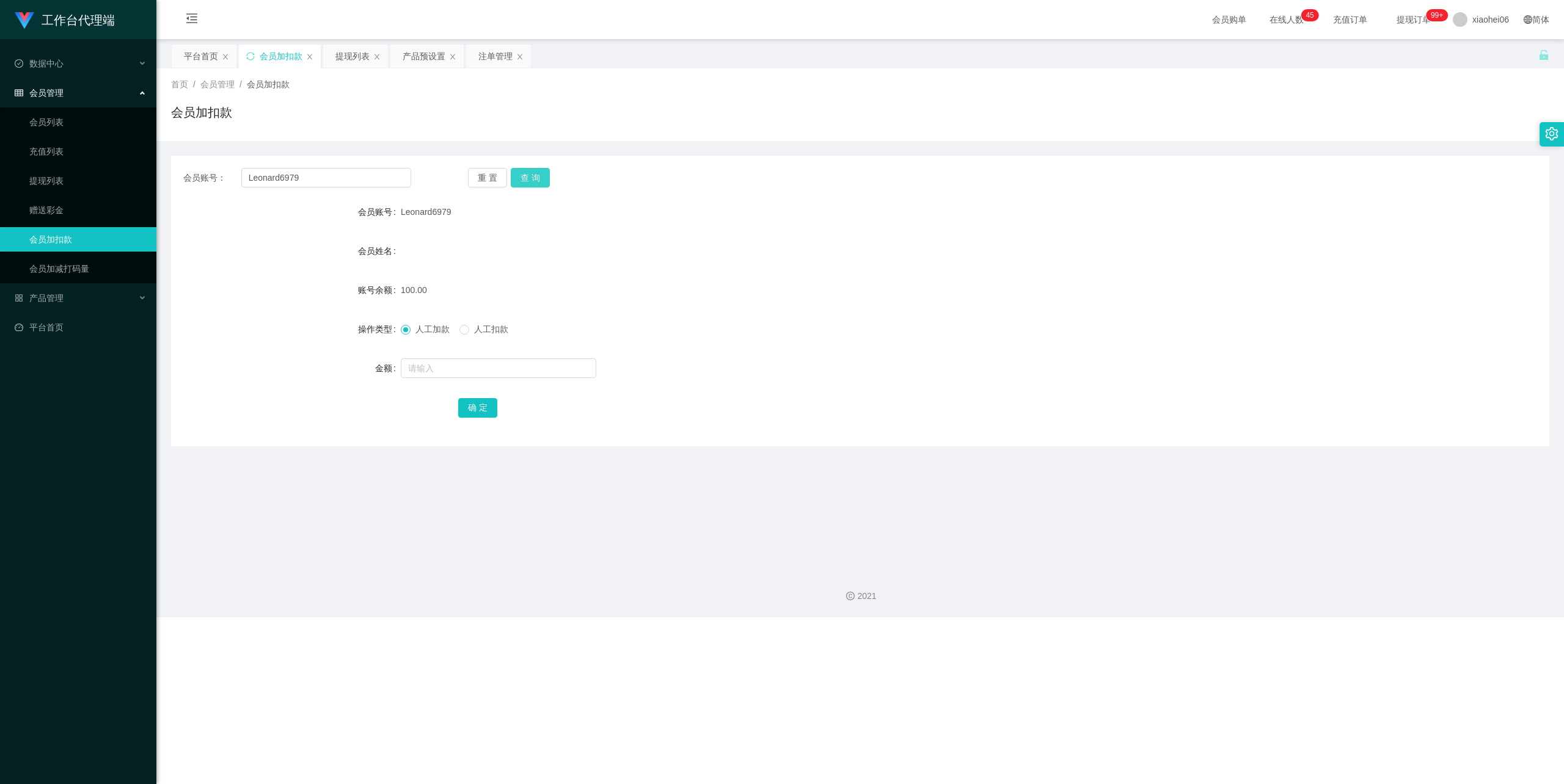
click at [520, 175] on button "查 询" at bounding box center [530, 178] width 39 height 20
drag, startPoint x: 631, startPoint y: 248, endPoint x: 760, endPoint y: 181, distance: 145.4
click at [631, 246] on div "会员姓名" at bounding box center [860, 251] width 1379 height 24
click at [534, 172] on button "查 询" at bounding box center [530, 178] width 39 height 20
click at [767, 164] on div "会员账号： Leonard6979 重 置 查 询 会员账号 Leonard6979 会员姓名 账号余额 50.00 操作类型 人工加款 人工扣款 金额 确 定" at bounding box center [860, 301] width 1379 height 291
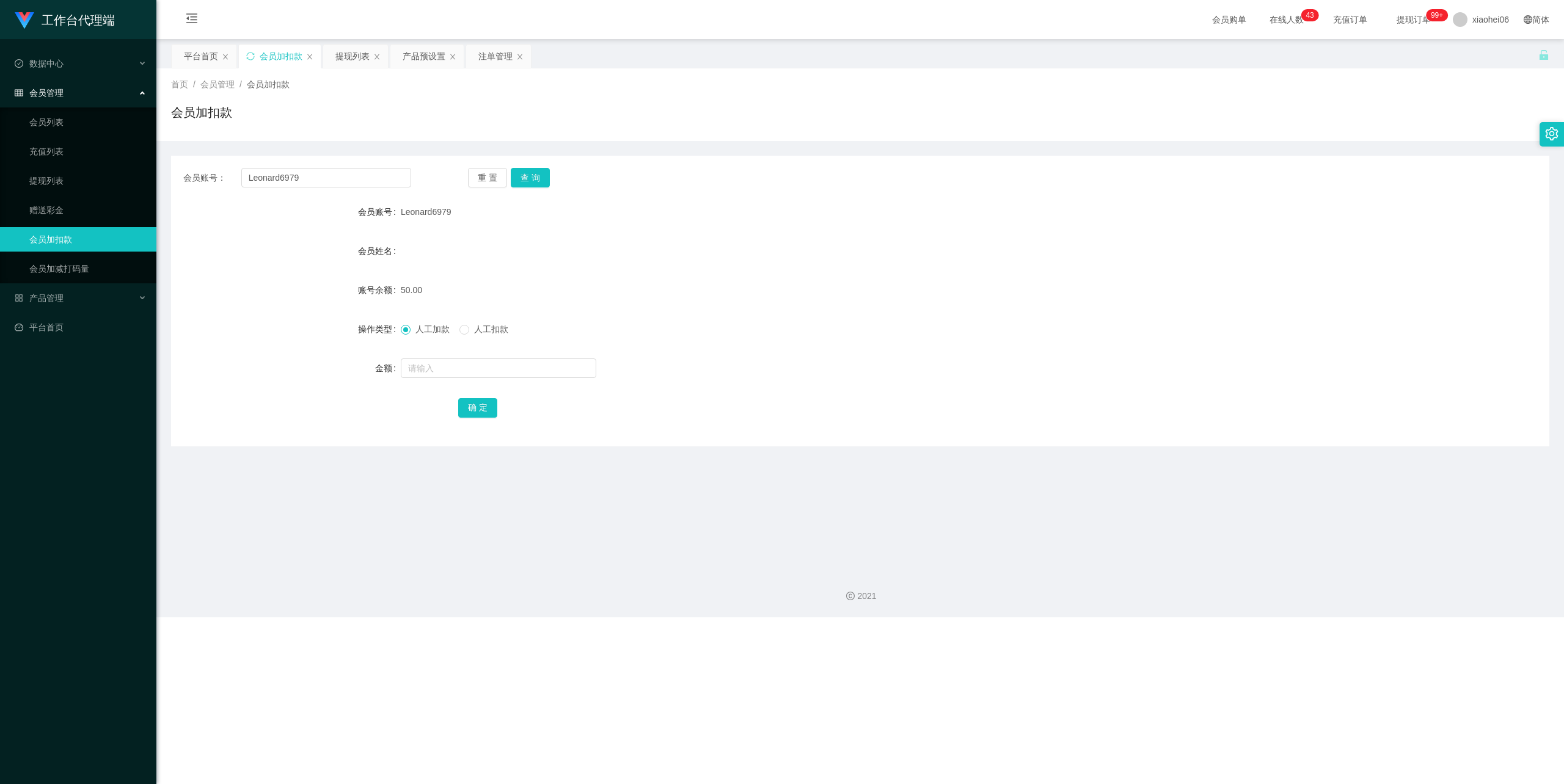
drag, startPoint x: 973, startPoint y: 151, endPoint x: 981, endPoint y: 151, distance: 8.0
click at [976, 151] on div "会员账号： Leonard6979 重 置 查 询 会员账号 Leonard6979 会员姓名 账号余额 50.00 操作类型 人工加款 人工扣款 金额 确 定" at bounding box center [860, 293] width 1379 height 306
click at [485, 47] on div "注单管理" at bounding box center [495, 56] width 35 height 23
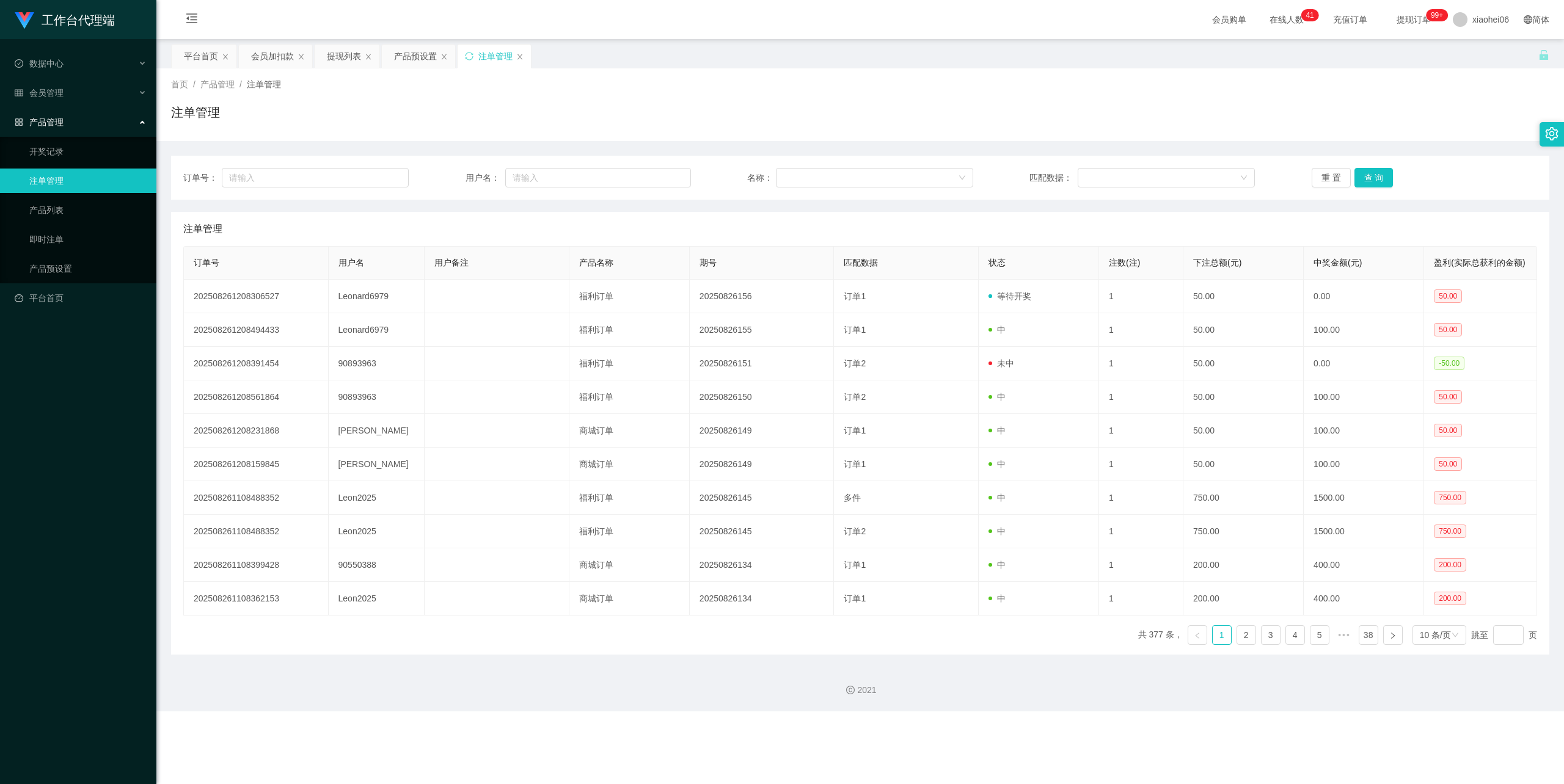
click at [727, 121] on div "注单管理" at bounding box center [860, 117] width 1379 height 28
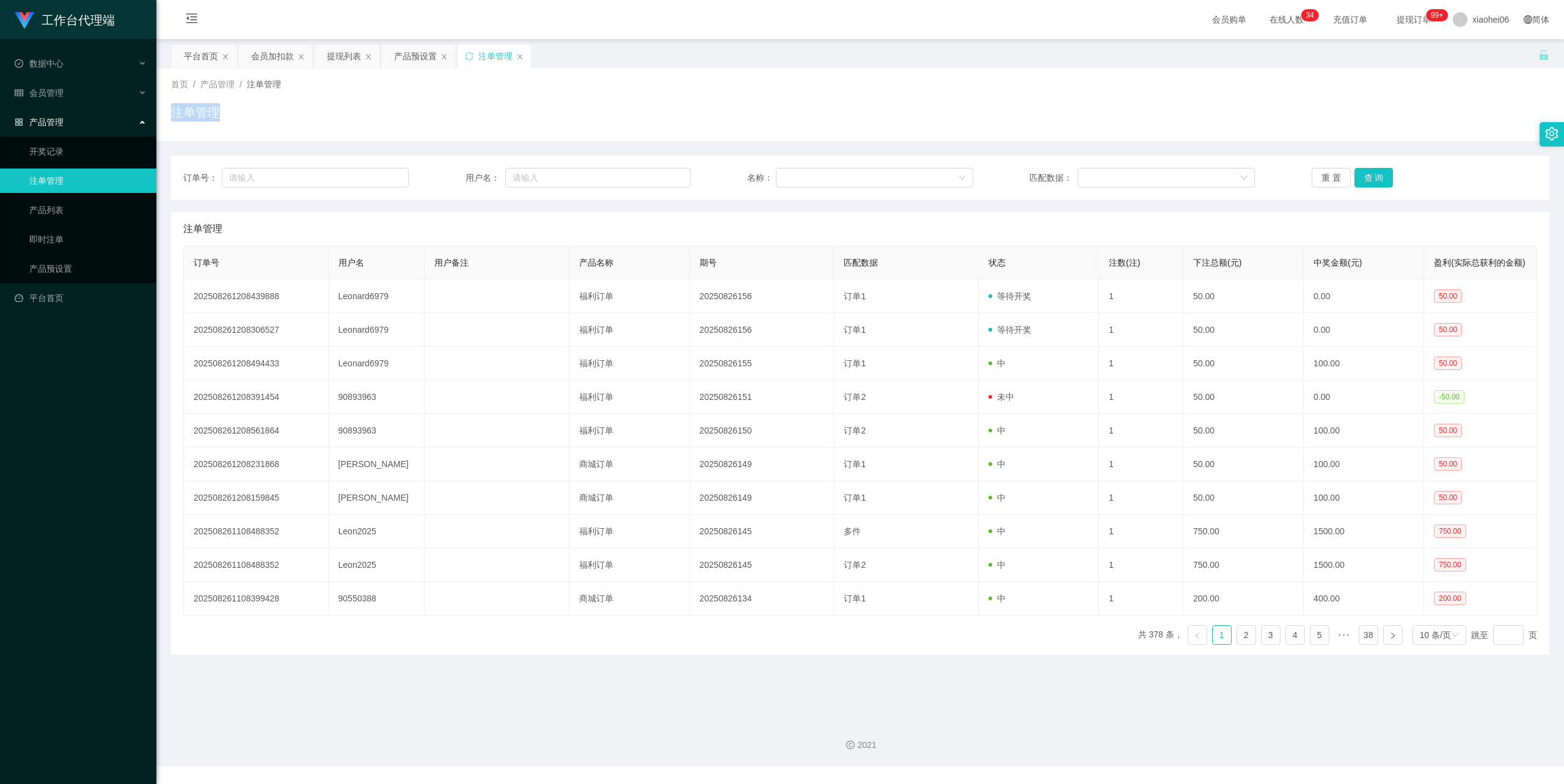
click at [950, 91] on div "首页 / 产品管理 / 注单管理 /" at bounding box center [860, 85] width 1379 height 13
click at [1224, 99] on div "首页 / 产品管理 / 注单管理 / 注单管理" at bounding box center [860, 105] width 1379 height 53
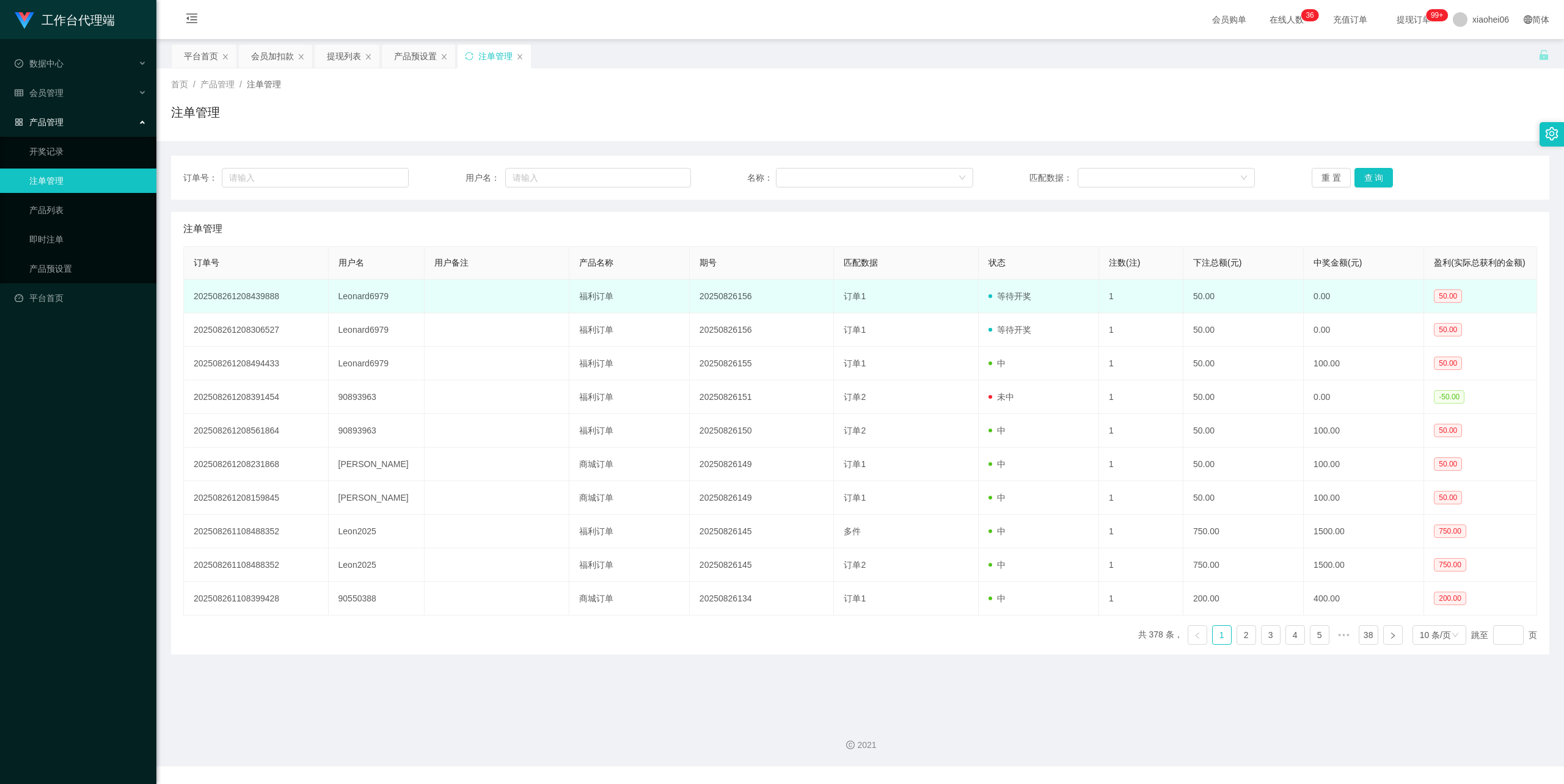
click at [361, 307] on td "Leonard6979" at bounding box center [377, 296] width 96 height 34
click at [361, 306] on td "Leonard6979" at bounding box center [377, 296] width 96 height 34
copy td "Leonard6979"
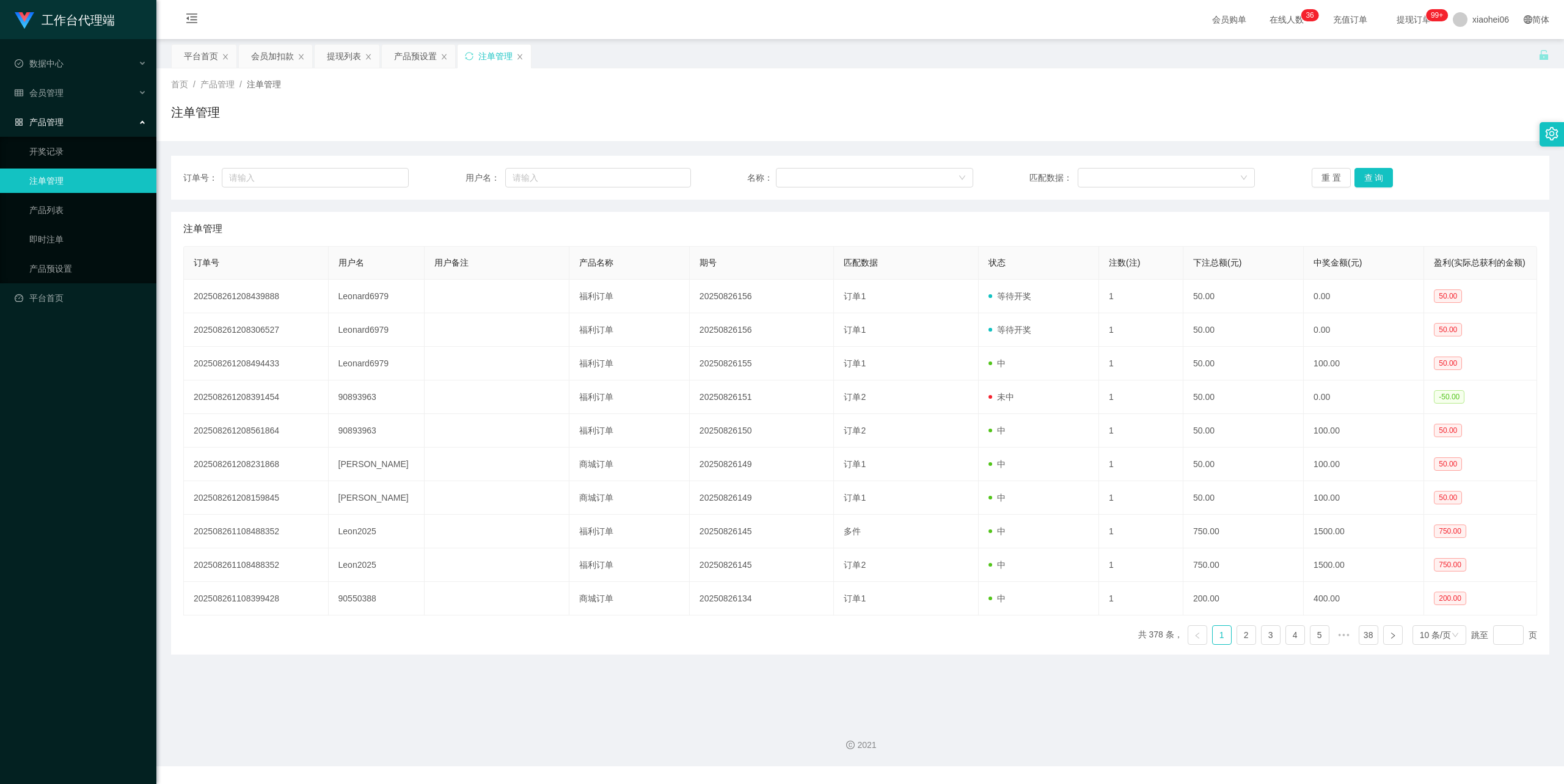
click at [795, 81] on div "首页 / 产品管理 / 注单管理 /" at bounding box center [860, 85] width 1379 height 13
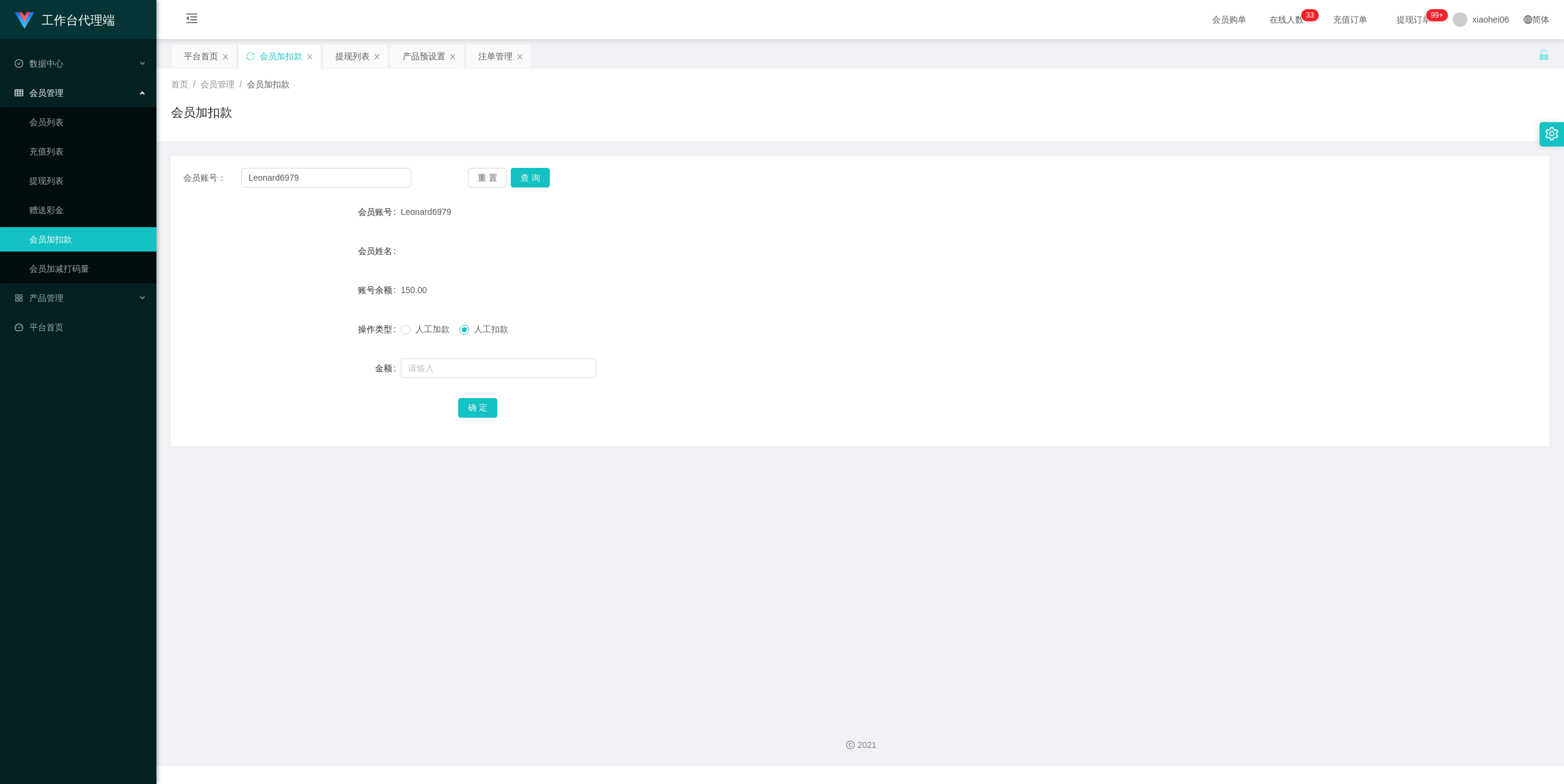
click at [352, 43] on main "关闭左侧 关闭右侧 关闭其它 刷新页面 平台首页 会员加扣款 提现列表 产品预设置 注单管理 首页 / 会员管理 / 会员加扣款 / 会员加扣款 会员账号： …" at bounding box center [860, 375] width 1408 height 671
click at [352, 45] on div "提现列表" at bounding box center [352, 56] width 35 height 23
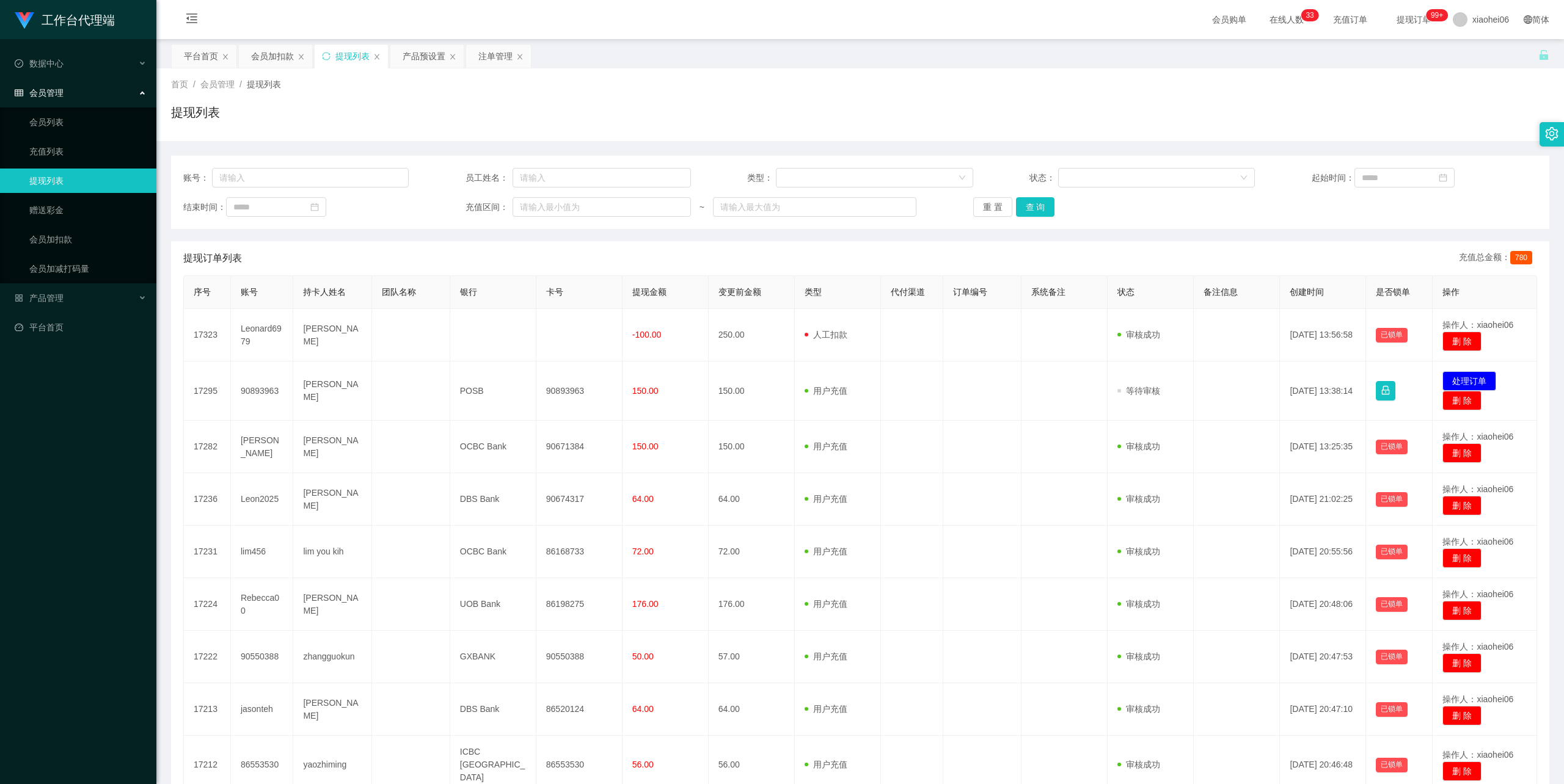
click at [759, 99] on div "首页 / 会员管理 / 提现列表 / 提现列表" at bounding box center [860, 105] width 1379 height 53
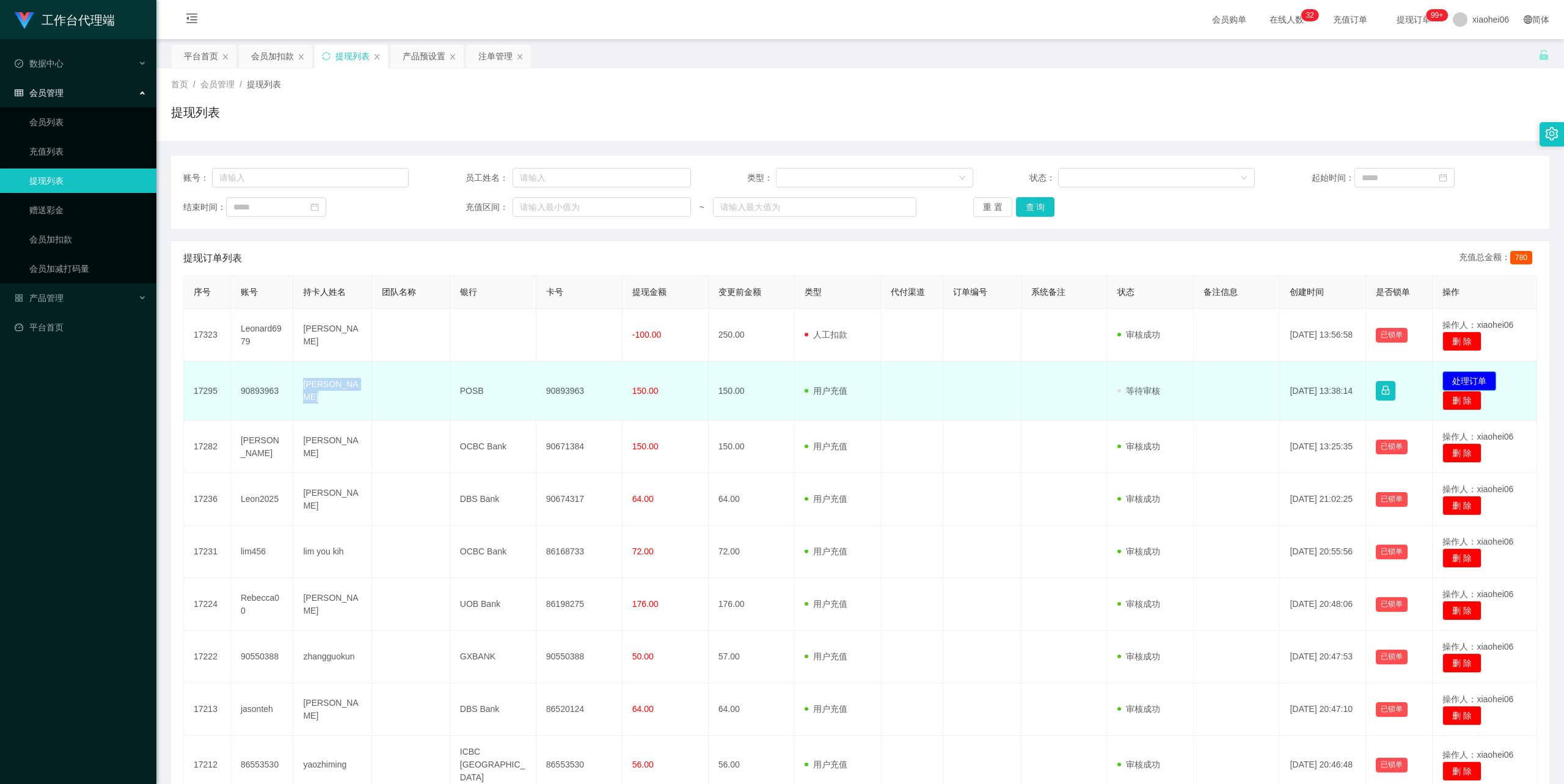
click at [1464, 377] on button "处理订单" at bounding box center [1470, 380] width 54 height 20
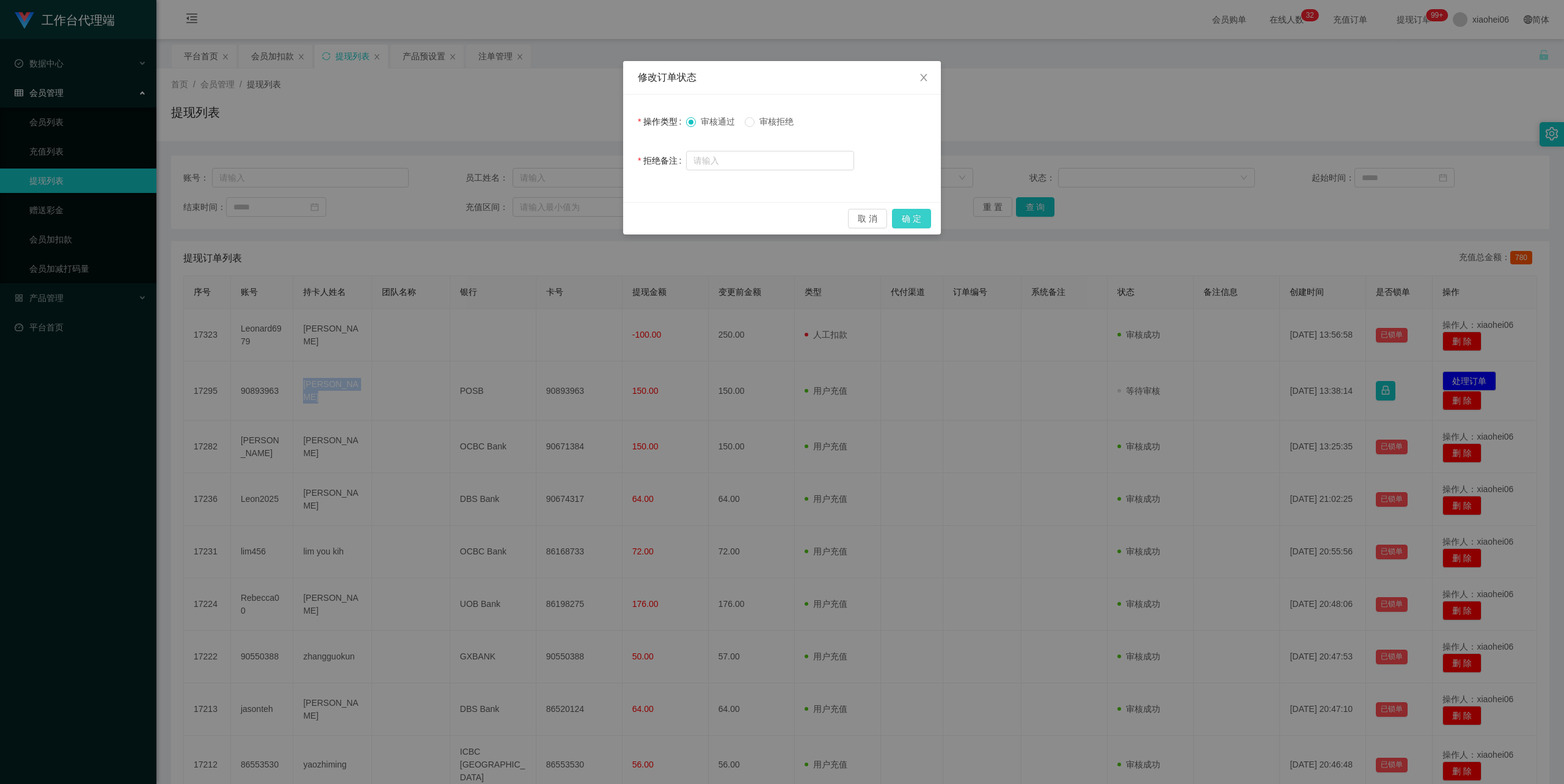
click at [925, 211] on button "确 定" at bounding box center [911, 219] width 39 height 20
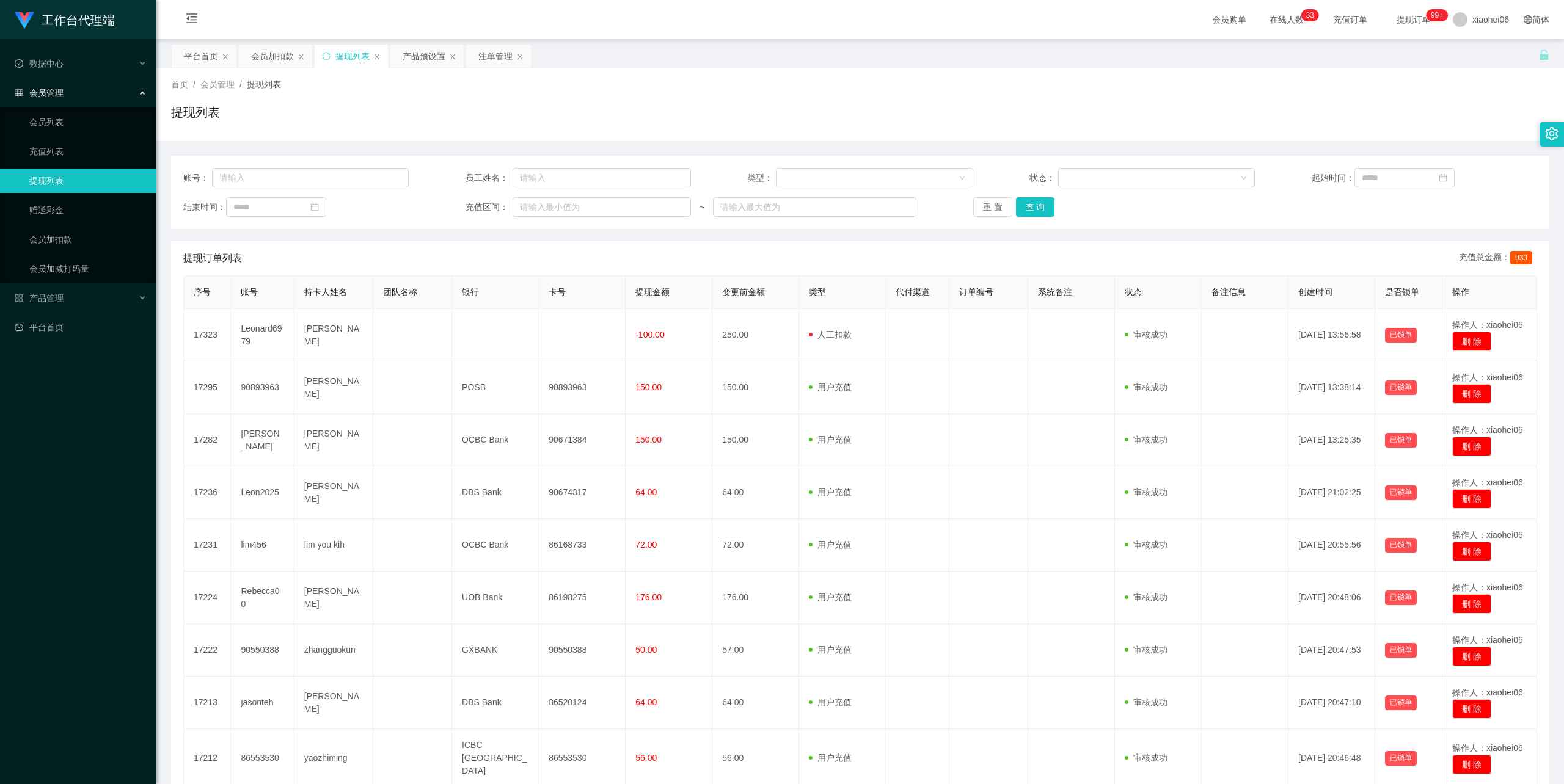
click at [768, 120] on div "提现列表" at bounding box center [860, 117] width 1379 height 28
click at [646, 120] on div "提现列表" at bounding box center [860, 117] width 1379 height 28
click at [691, 83] on div "首页 / 会员管理 / 提现列表 /" at bounding box center [860, 85] width 1379 height 13
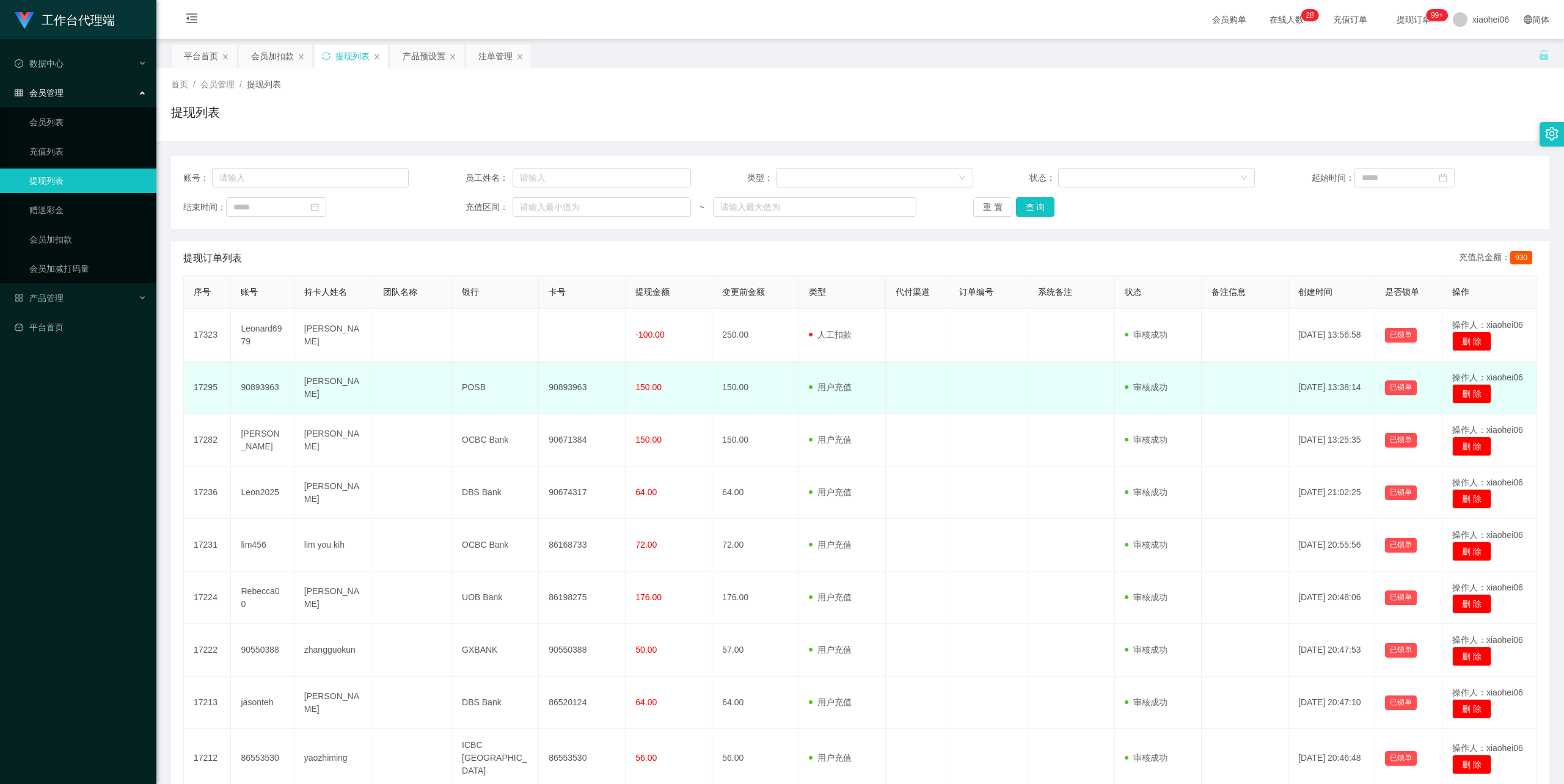
click at [319, 389] on td "[PERSON_NAME]" at bounding box center [334, 388] width 79 height 52
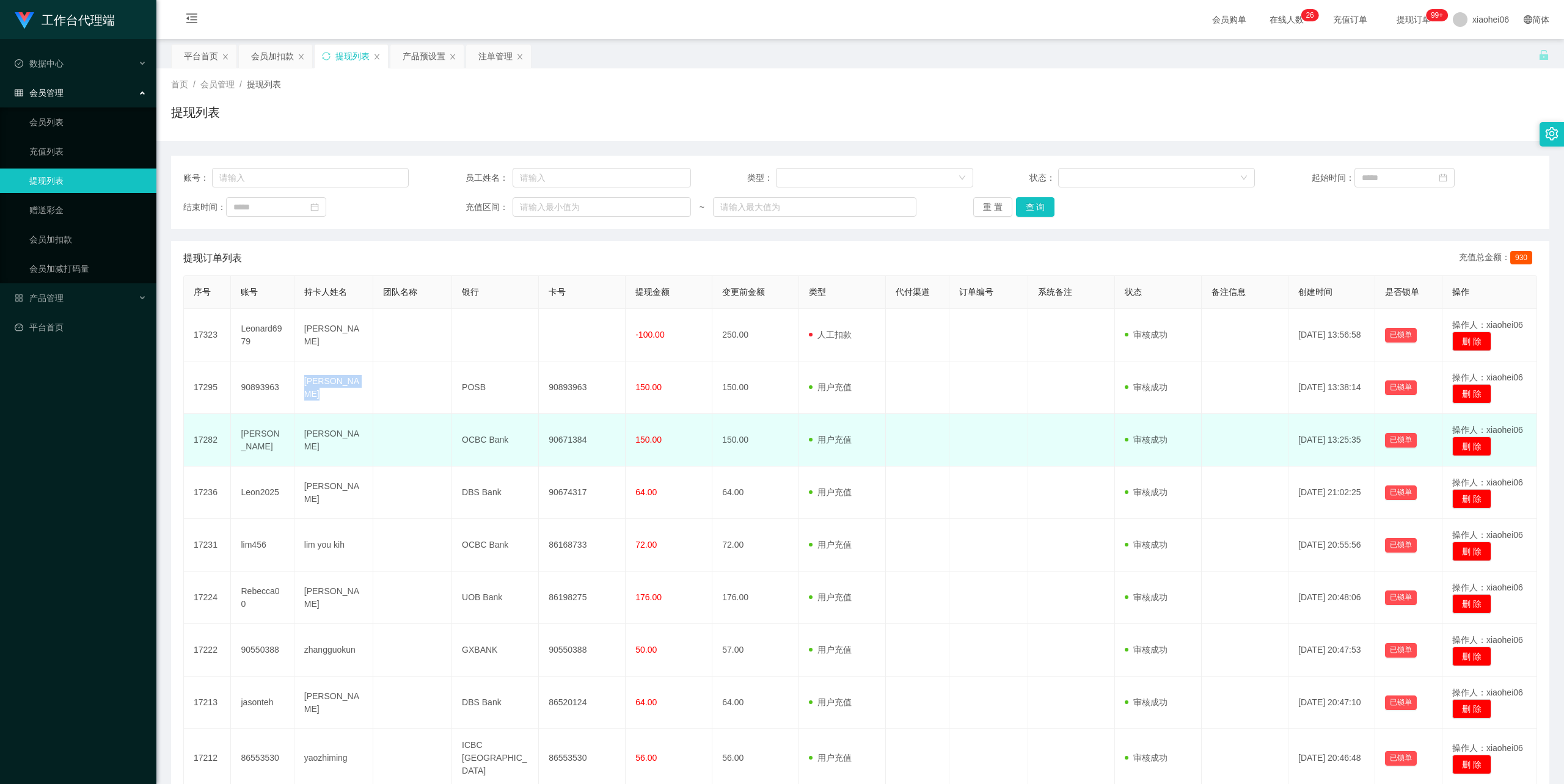
copy td "[PERSON_NAME]"
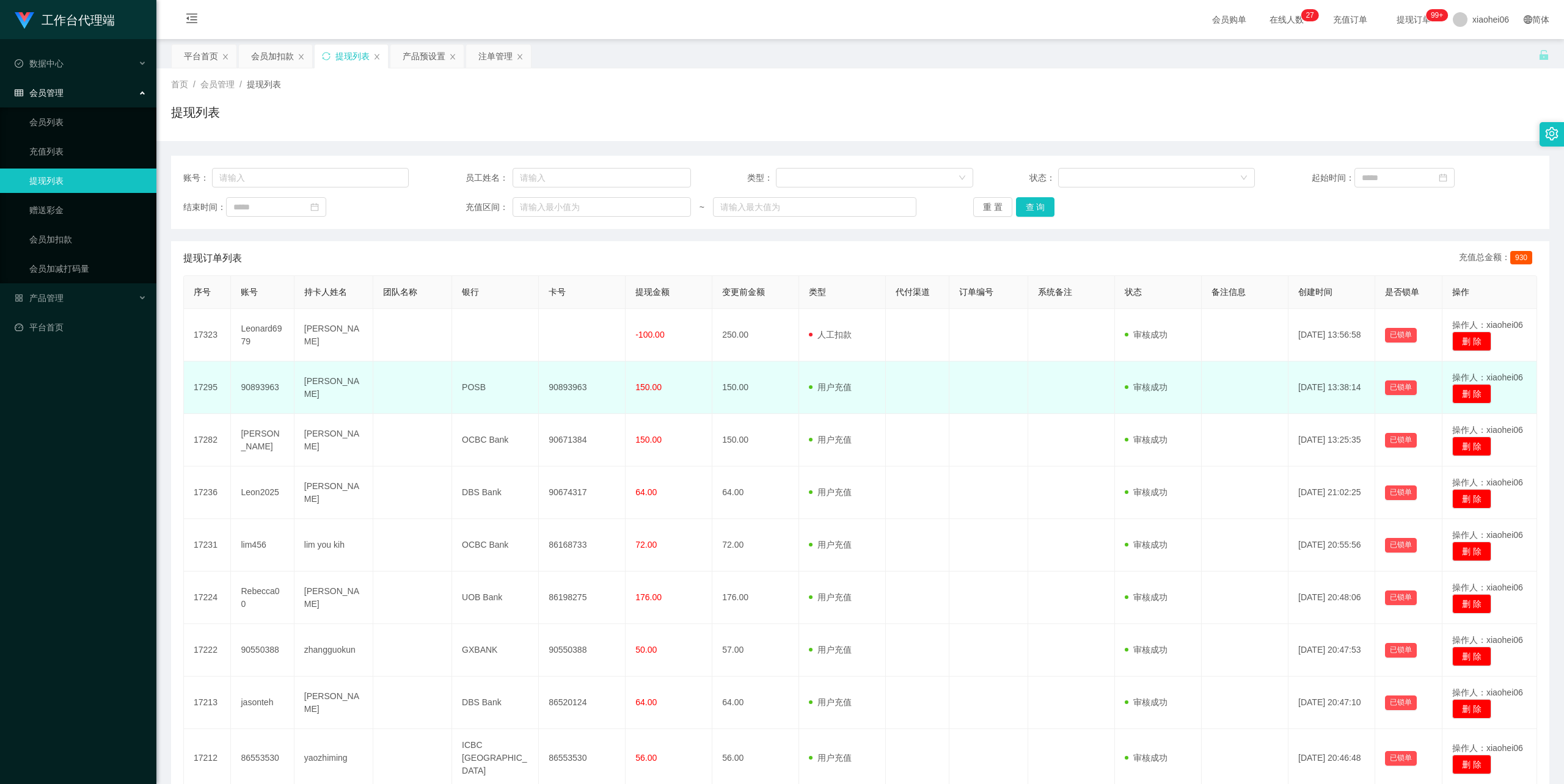
click at [574, 385] on td "90893963" at bounding box center [582, 388] width 87 height 52
copy td "90893963"
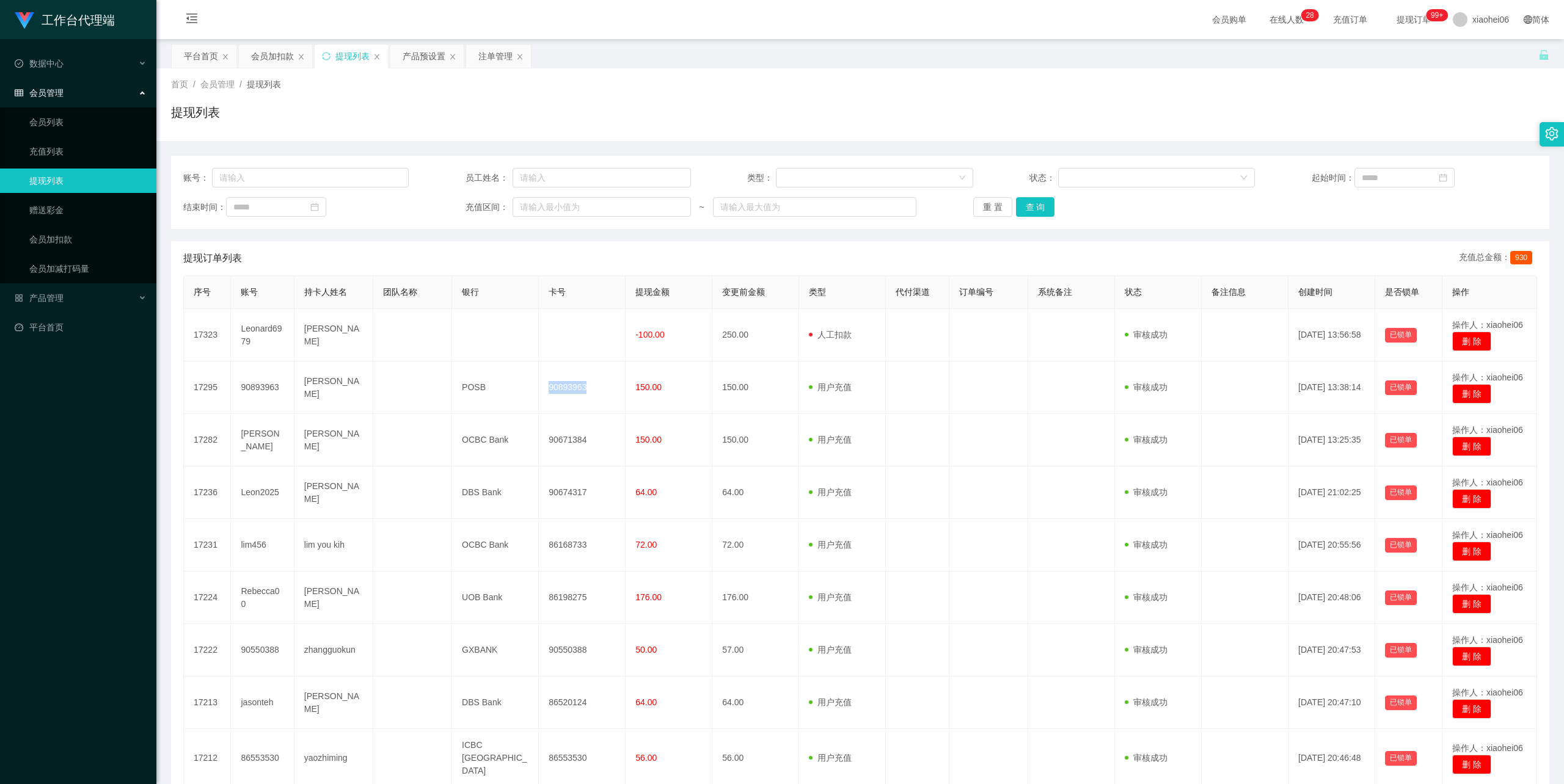
click at [1111, 108] on div "提现列表" at bounding box center [860, 117] width 1379 height 28
click at [601, 47] on div "平台首页 会员加扣款 提现列表 产品预设置 注单管理" at bounding box center [854, 64] width 1368 height 42
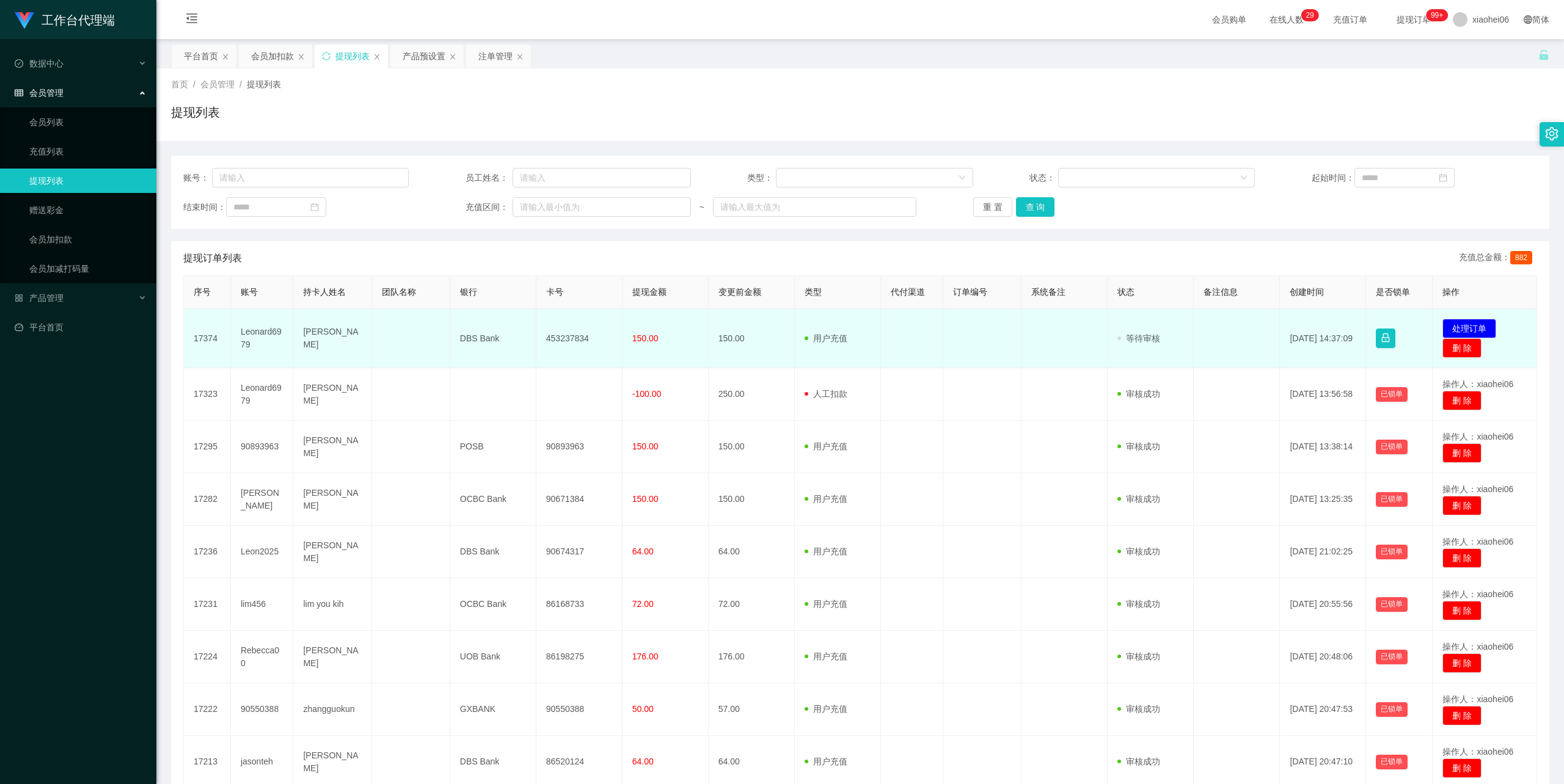
click at [569, 335] on td "453237834" at bounding box center [580, 338] width 86 height 59
copy td "453237834"
click at [482, 333] on td "DBS Bank" at bounding box center [494, 338] width 86 height 59
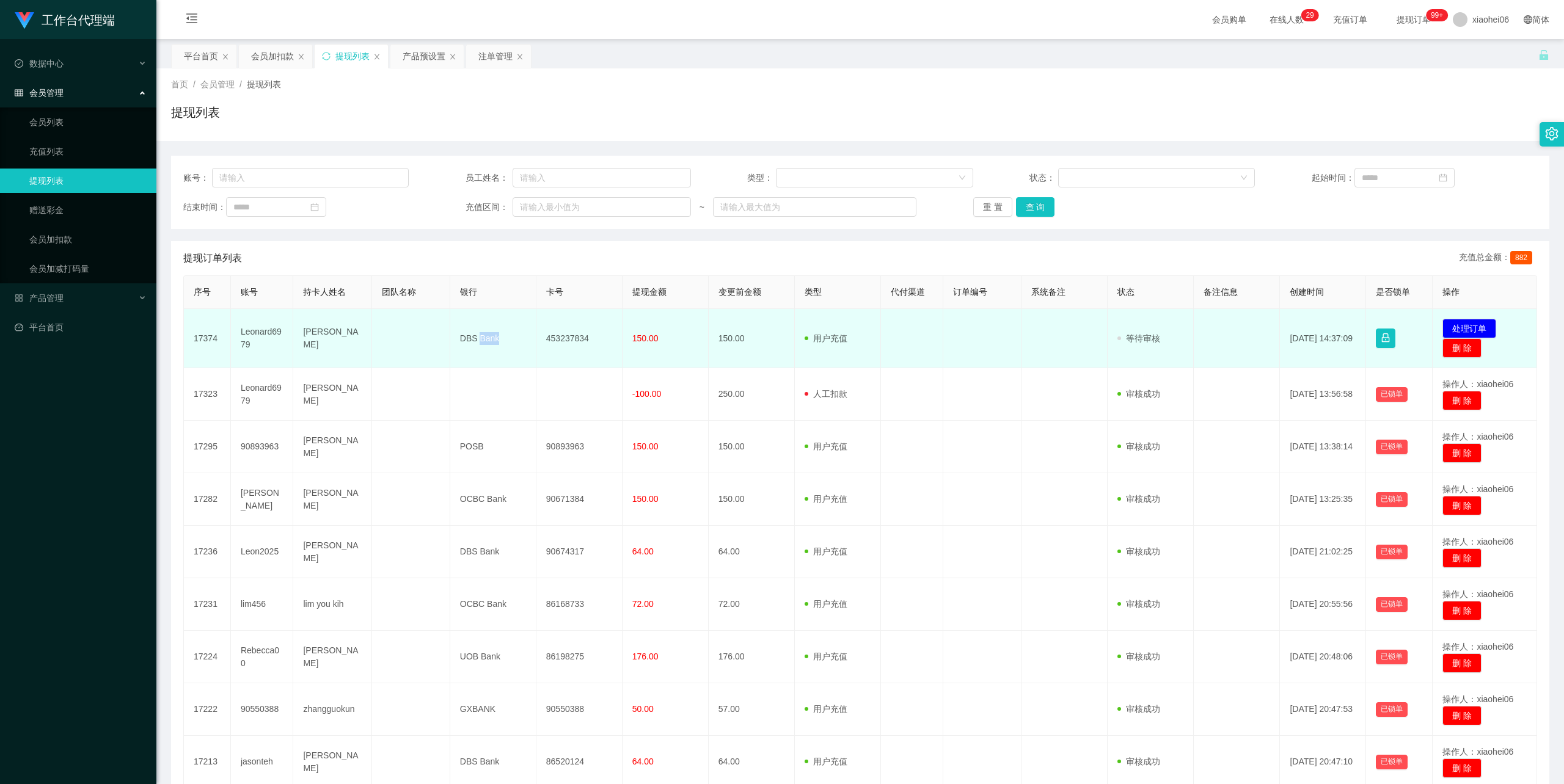
copy td "Bank"
click at [484, 341] on td "DBS Bank" at bounding box center [494, 338] width 86 height 59
click at [566, 341] on td "453237834" at bounding box center [580, 338] width 86 height 59
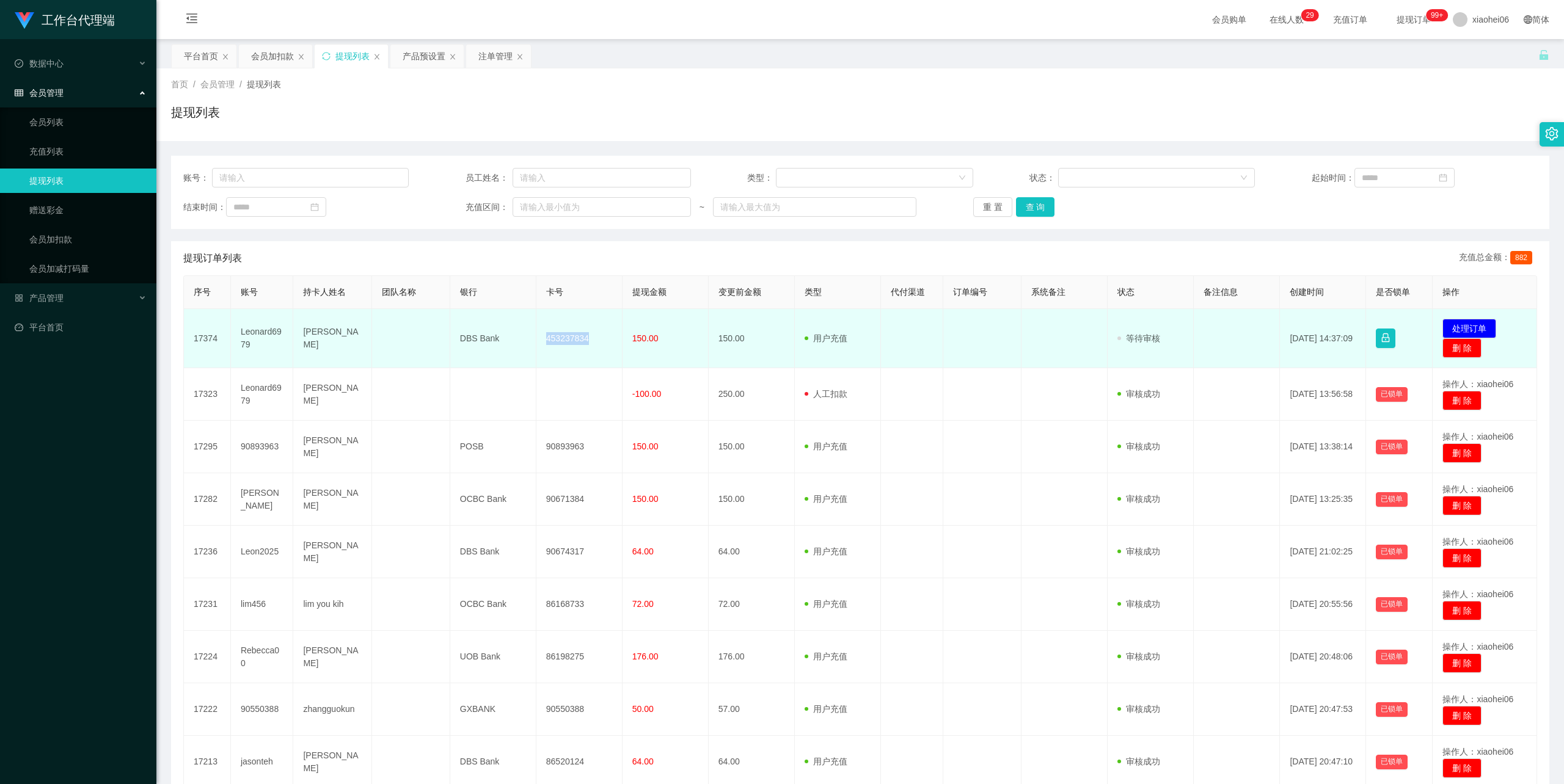
click at [566, 341] on td "453237834" at bounding box center [580, 338] width 86 height 59
copy td "453237834"
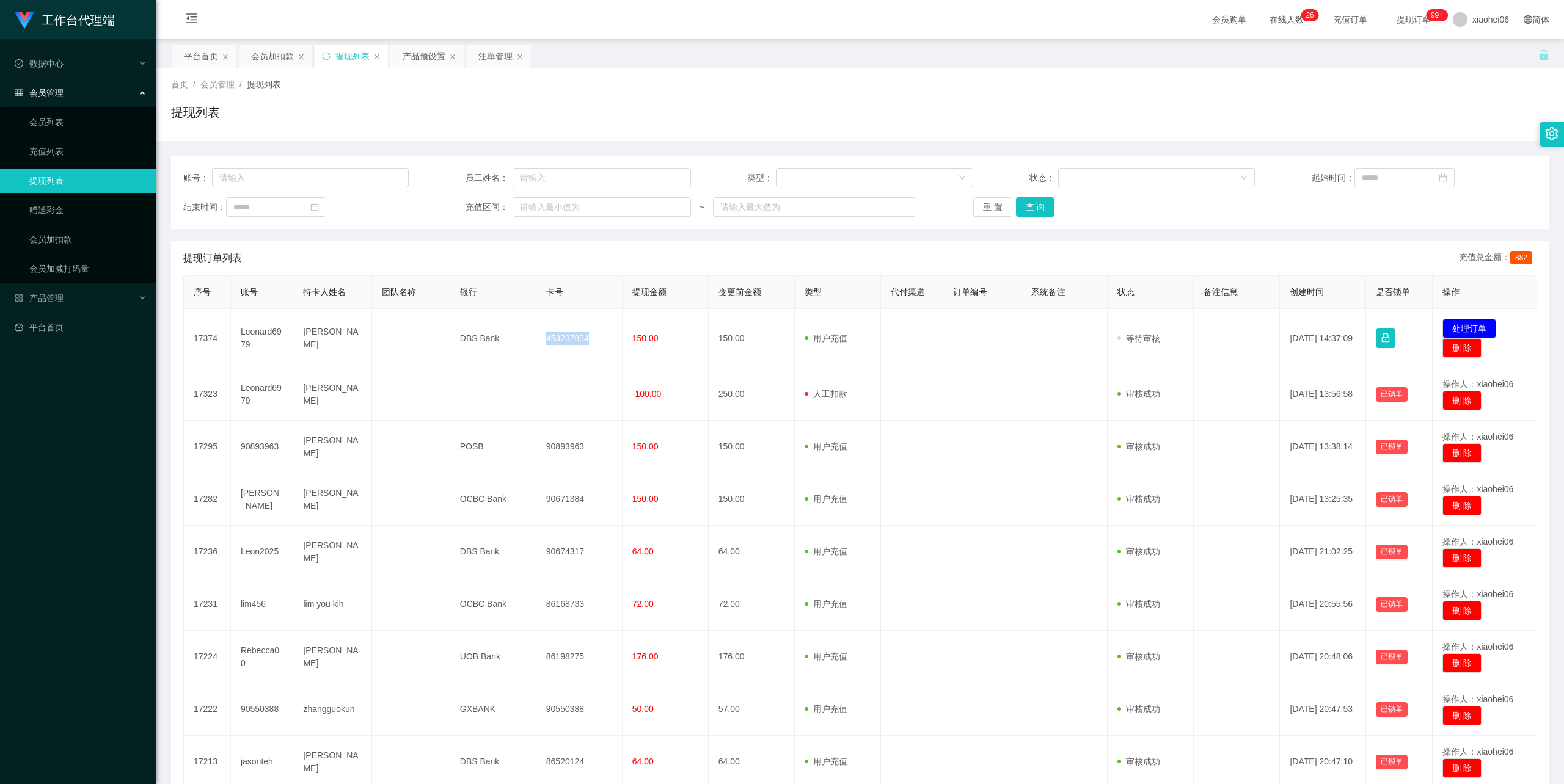
click at [854, 71] on div "首页 / 会员管理 / 提现列表 / 提现列表" at bounding box center [860, 105] width 1408 height 73
click at [258, 52] on div "会员加扣款" at bounding box center [273, 56] width 43 height 23
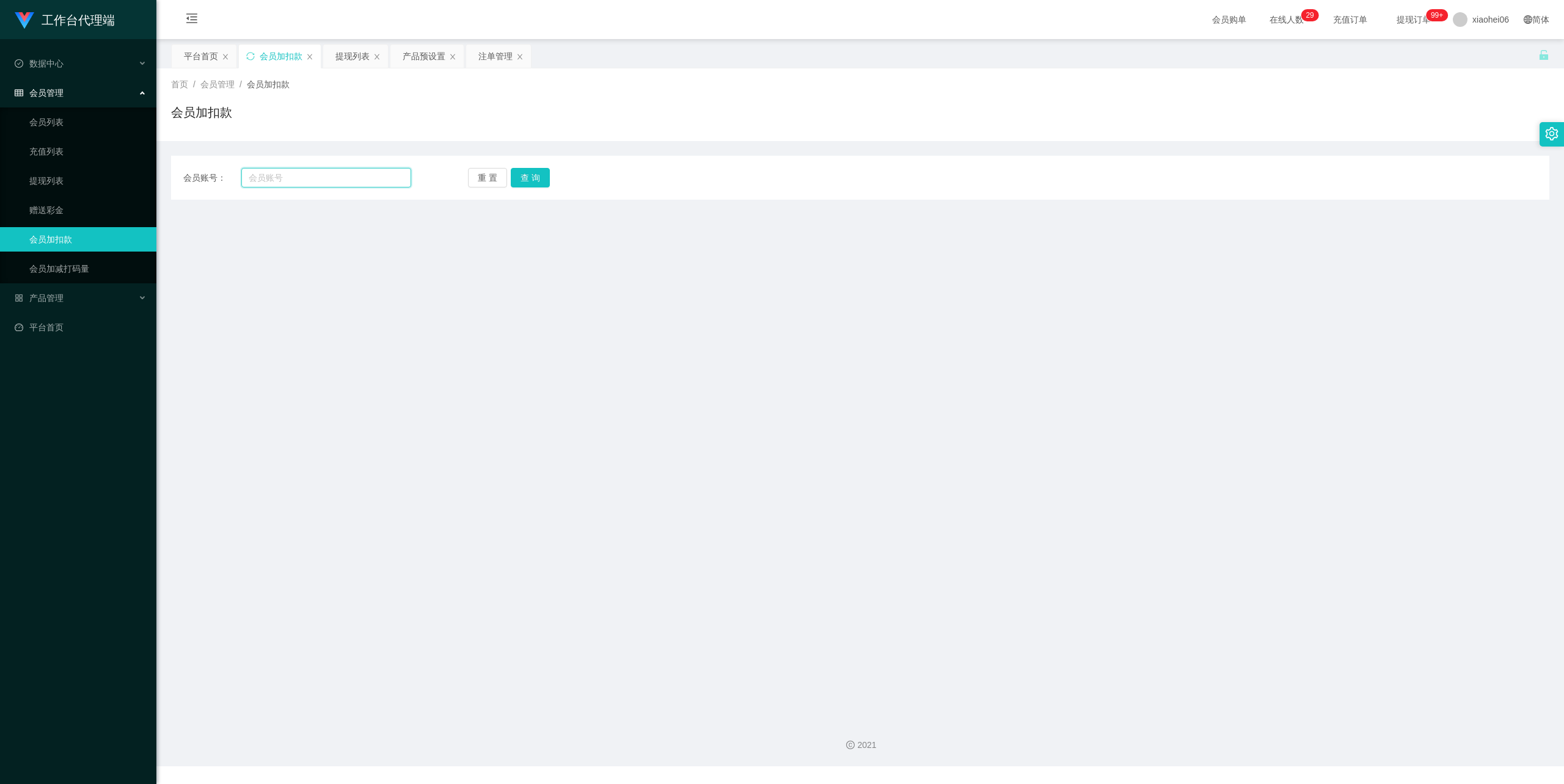
click at [289, 182] on input "text" at bounding box center [326, 178] width 170 height 20
paste input "90893963"
type input "90893963"
click at [528, 174] on button "查 询" at bounding box center [530, 178] width 39 height 20
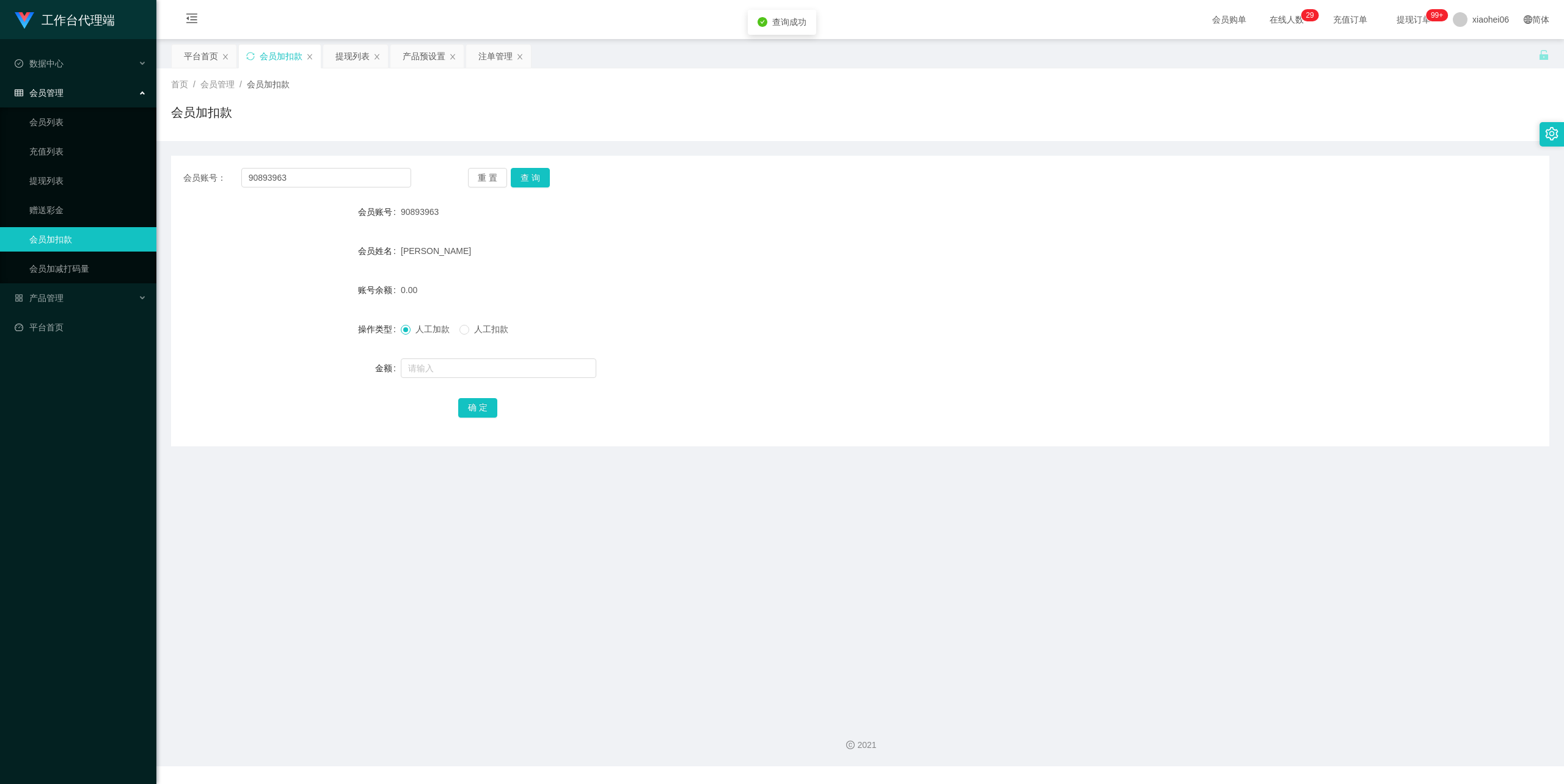
click at [470, 357] on div at bounding box center [803, 368] width 804 height 24
click at [470, 366] on input "text" at bounding box center [498, 368] width 195 height 20
type input "100"
click at [477, 424] on div "会员账号： 90893963 重 置 查 询 会员账号 90893963 会员姓名 [PERSON_NAME] 账号余额 0.00 操作类型 人工加款 人工扣…" at bounding box center [860, 301] width 1379 height 291
click at [482, 397] on div "确 定" at bounding box center [860, 407] width 804 height 24
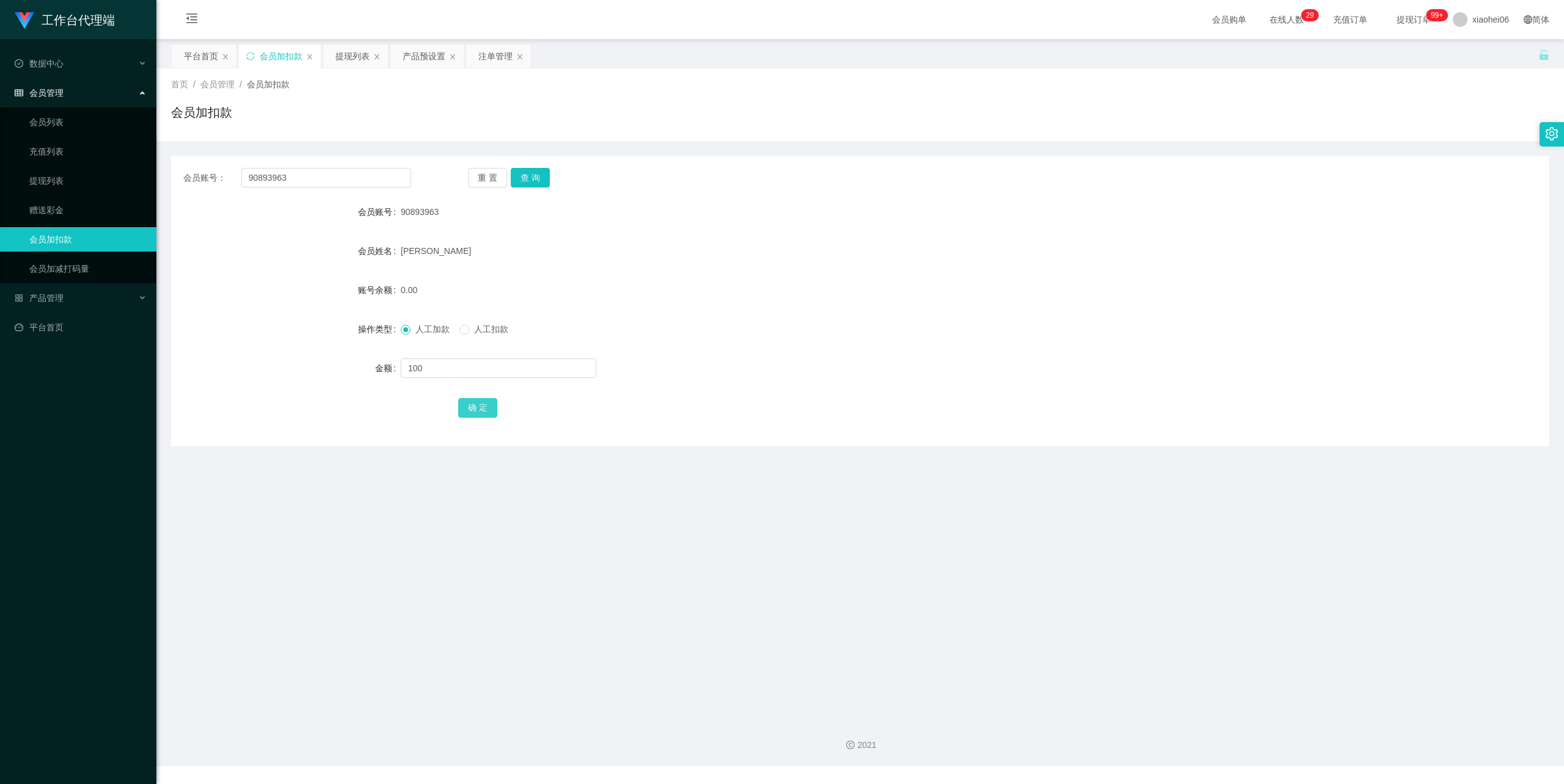
click at [478, 405] on button "确 定" at bounding box center [478, 407] width 39 height 20
drag, startPoint x: 890, startPoint y: 314, endPoint x: 964, endPoint y: 303, distance: 74.8
click at [935, 308] on form "会员账号 90893963 会员姓名 [PERSON_NAME] 账号余额 100.00 操作类型 人工加款 人工扣款 金额 确 定" at bounding box center [860, 309] width 1379 height 220
click at [353, 59] on div "提现列表" at bounding box center [352, 56] width 35 height 23
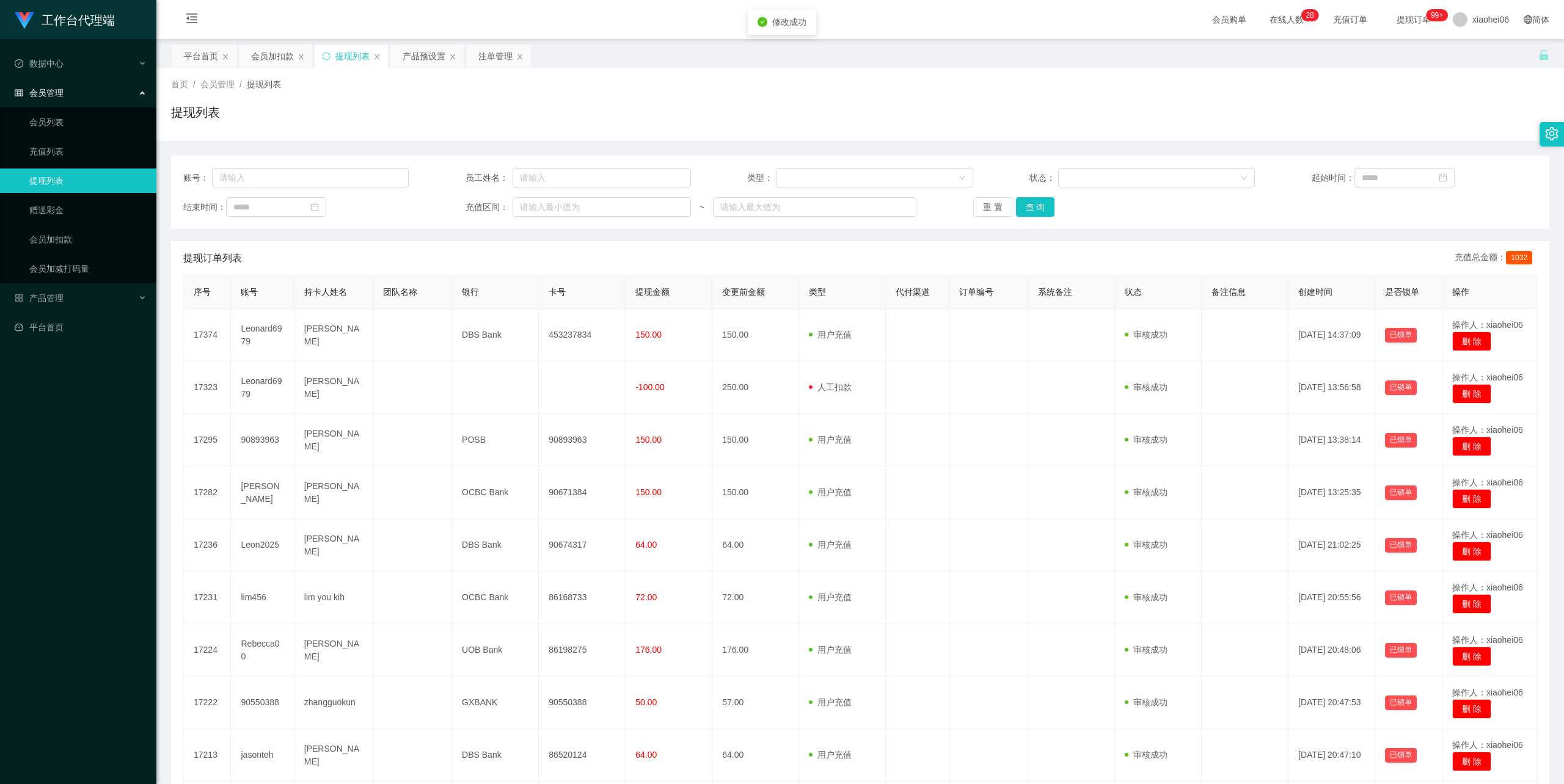
drag, startPoint x: 968, startPoint y: 107, endPoint x: 1026, endPoint y: 78, distance: 64.8
click at [969, 106] on div "提现列表" at bounding box center [860, 117] width 1379 height 28
click at [788, 116] on div "提现列表" at bounding box center [860, 117] width 1379 height 28
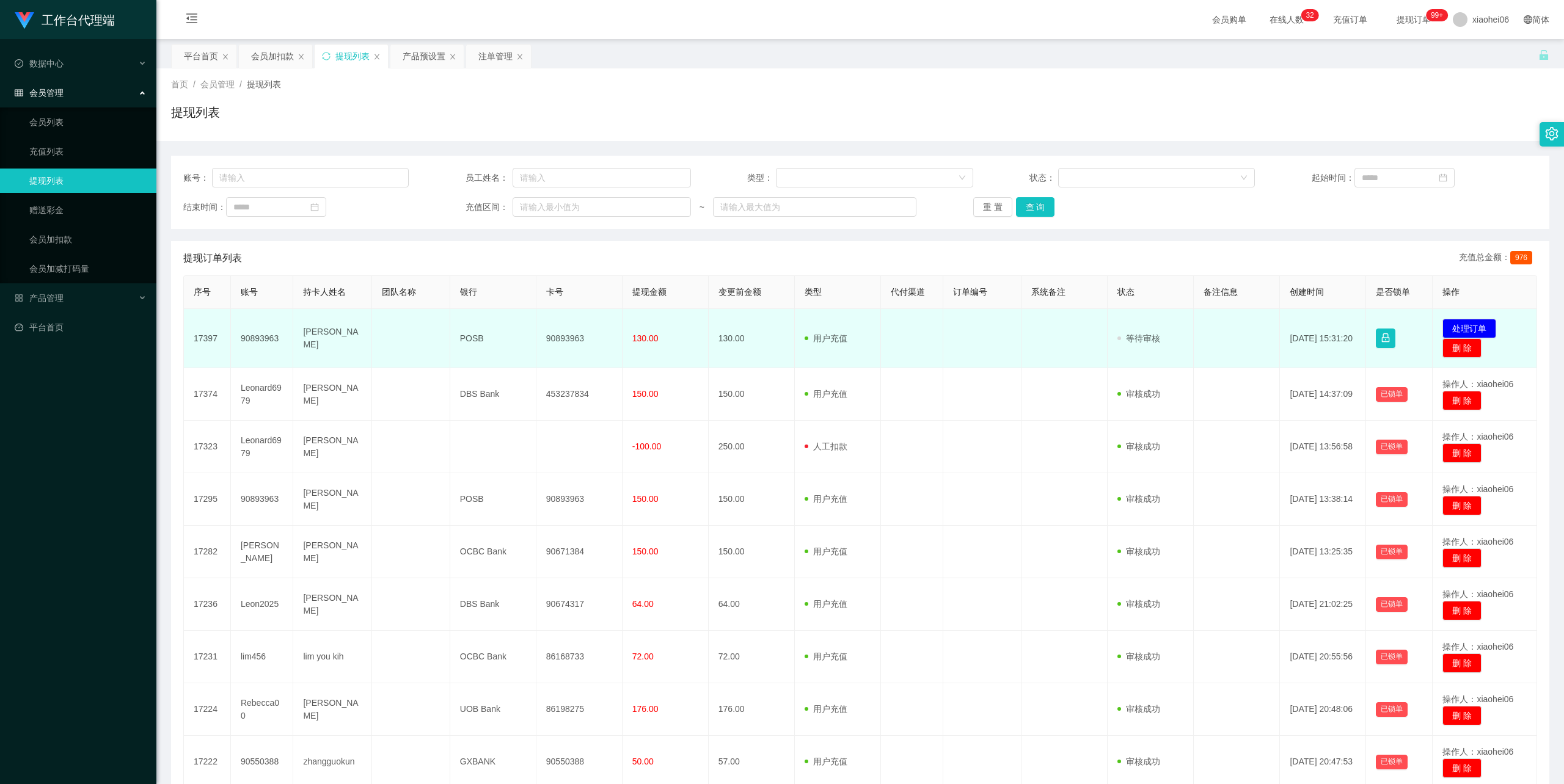
click at [558, 337] on td "90893963" at bounding box center [580, 338] width 86 height 59
copy td "90893963"
click at [1458, 328] on button "处理订单" at bounding box center [1470, 328] width 54 height 20
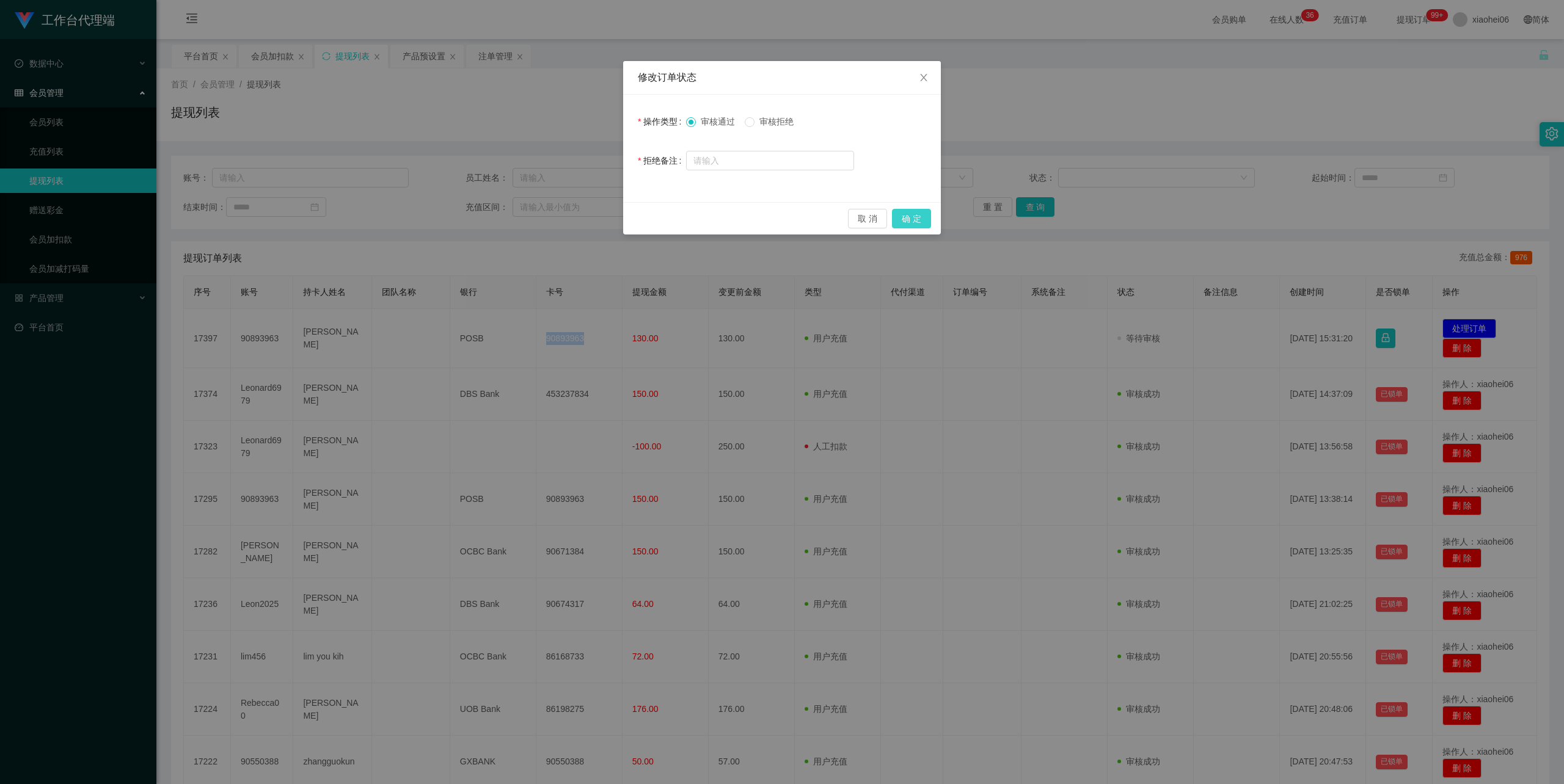
click at [920, 225] on button "确 定" at bounding box center [911, 219] width 39 height 20
